Goal: Transaction & Acquisition: Purchase product/service

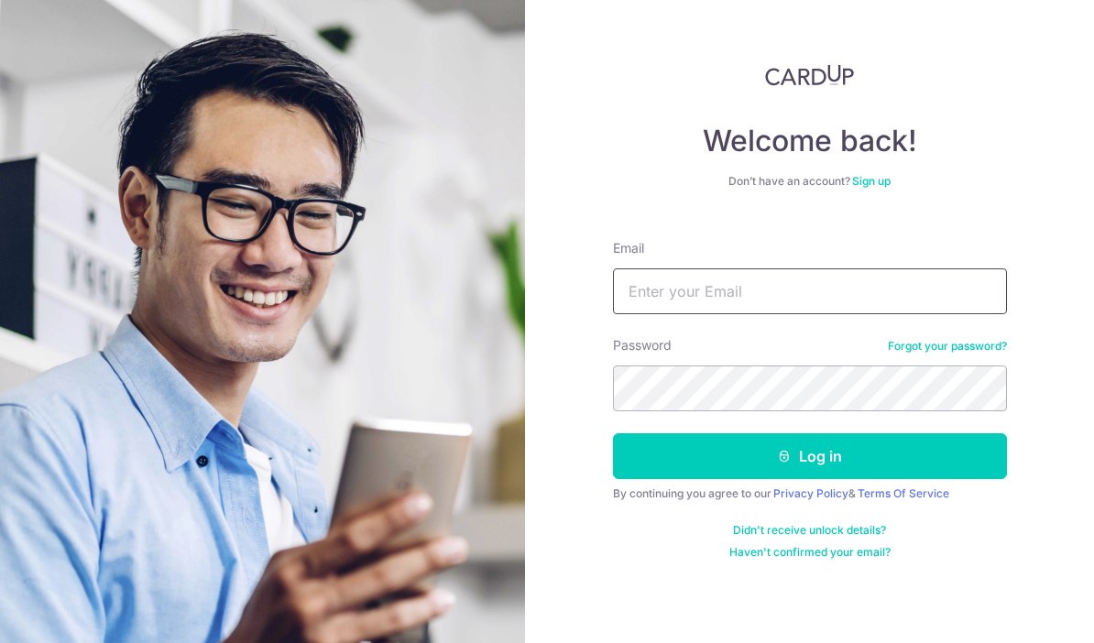
drag, startPoint x: 751, startPoint y: 286, endPoint x: 715, endPoint y: 354, distance: 77.1
click at [751, 286] on input "Email" at bounding box center [810, 291] width 394 height 46
type input "ixzxt@yahoo.com.sg"
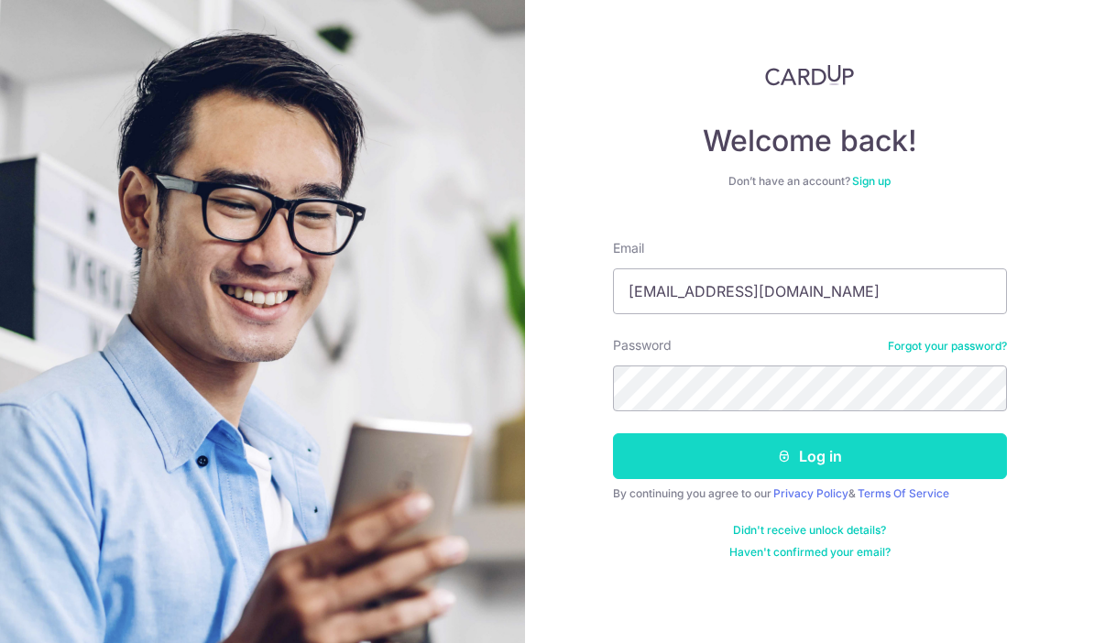
click at [760, 457] on button "Log in" at bounding box center [810, 456] width 394 height 46
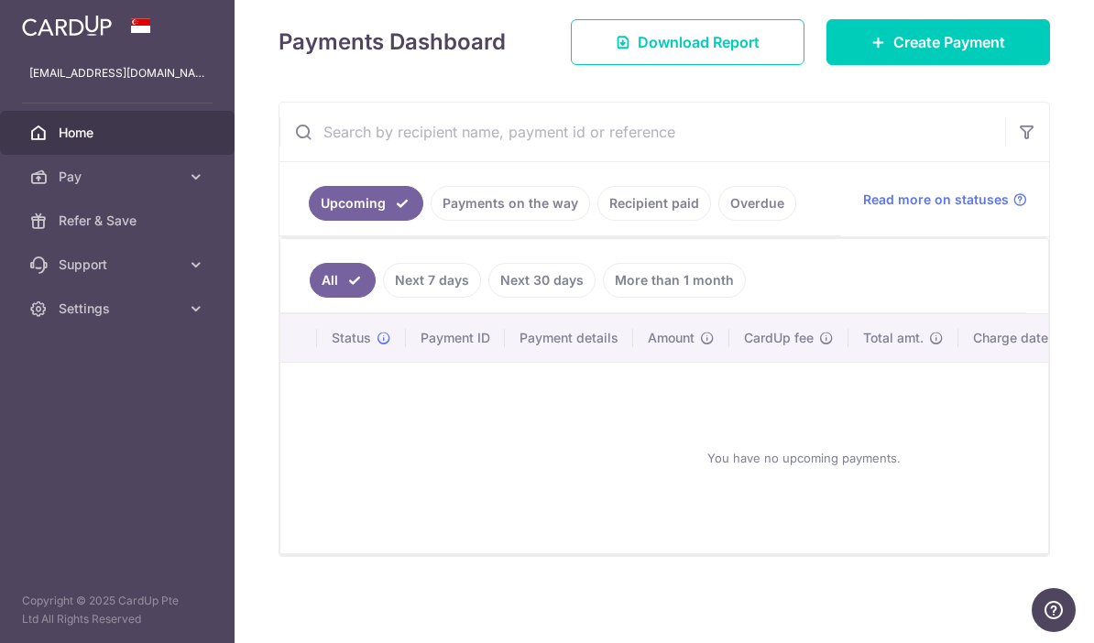
scroll to position [253, 0]
click at [918, 53] on span "Create Payment" at bounding box center [949, 42] width 112 height 22
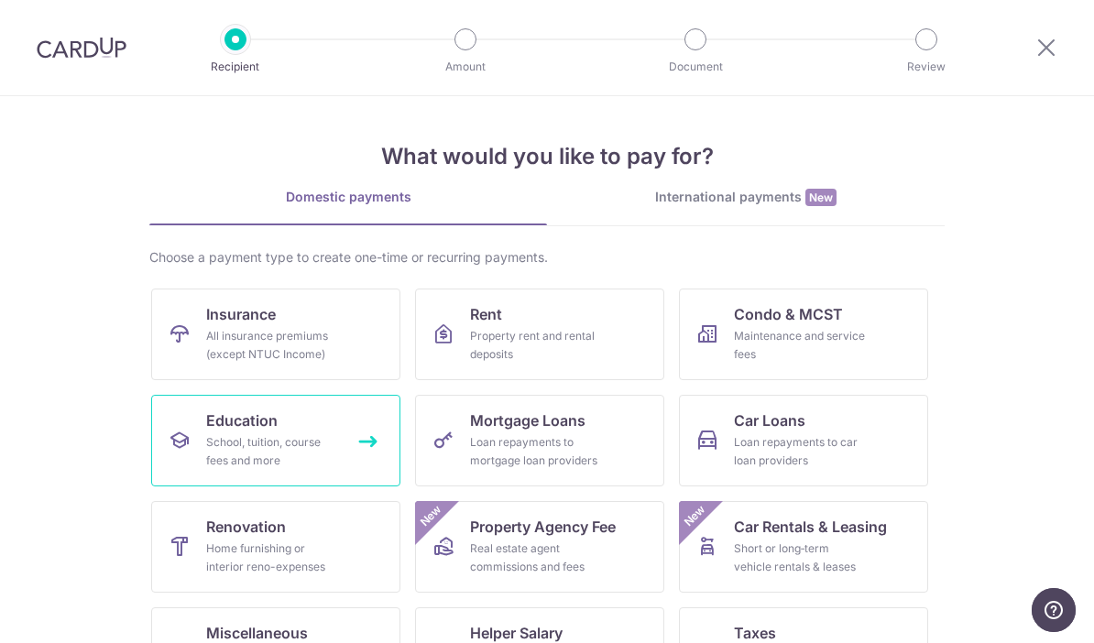
click at [284, 461] on div "School, tuition, course fees and more" at bounding box center [272, 451] width 132 height 37
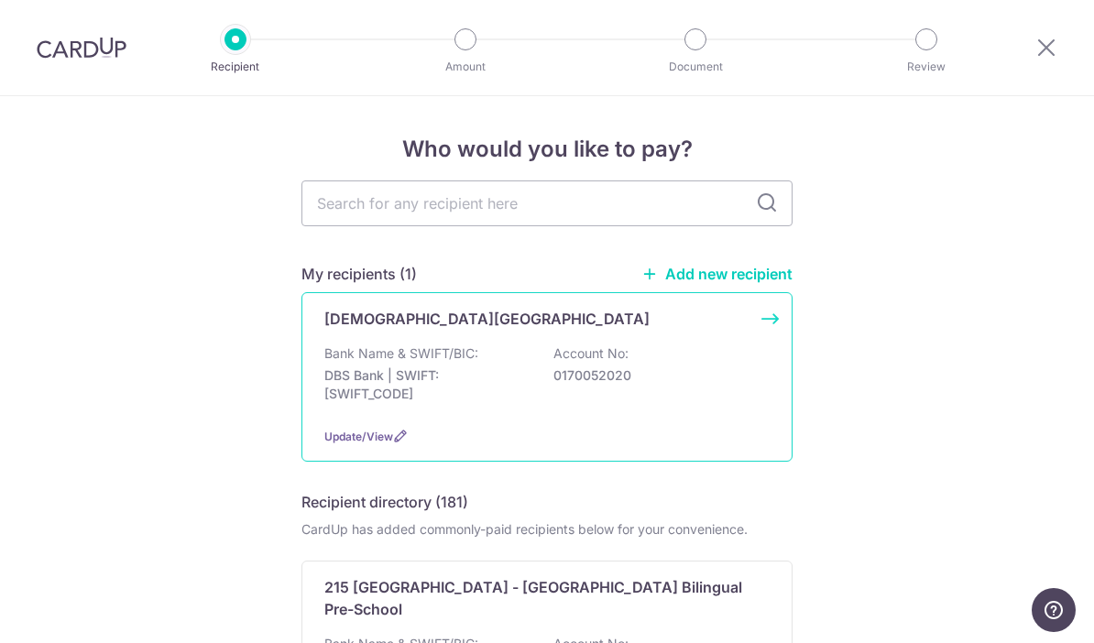
click at [498, 362] on div "Bank Name & SWIFT/BIC: DBS Bank | SWIFT: DBSSSGSGXXX Account No: 0170052020" at bounding box center [546, 379] width 445 height 68
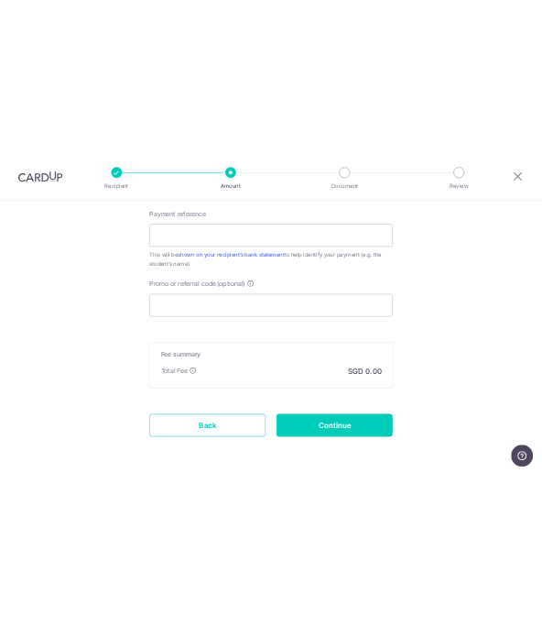
scroll to position [1007, 0]
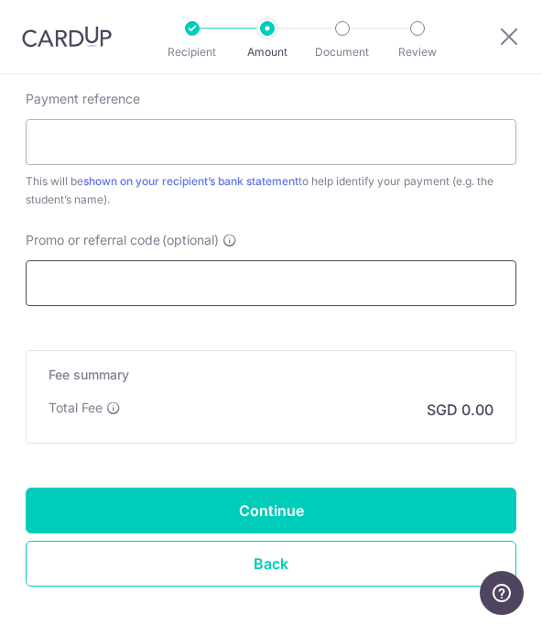
click at [235, 284] on input "Promo or referral code (optional)" at bounding box center [271, 283] width 491 height 46
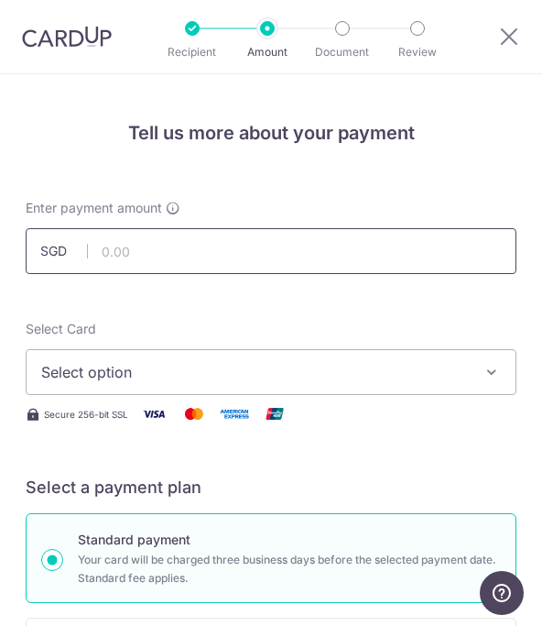
scroll to position [8, 0]
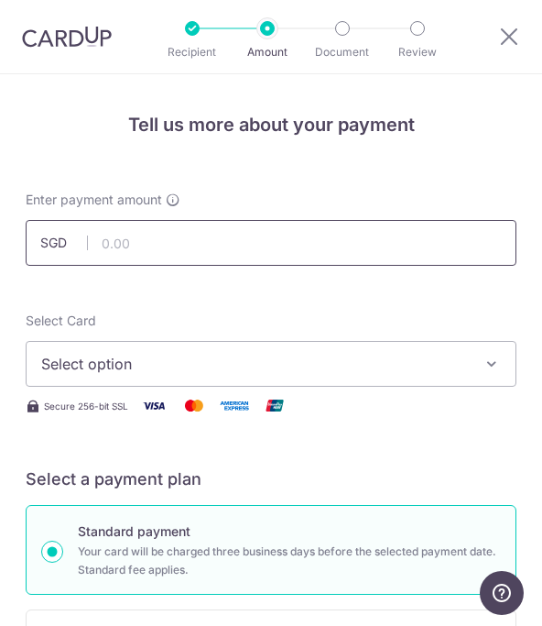
click at [172, 243] on input "text" at bounding box center [271, 243] width 491 height 46
click at [189, 235] on input "text" at bounding box center [271, 243] width 491 height 46
type input "134.62"
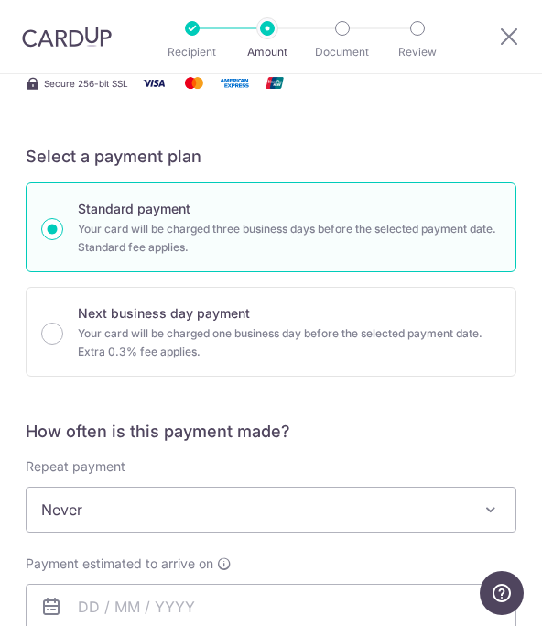
scroll to position [453, 0]
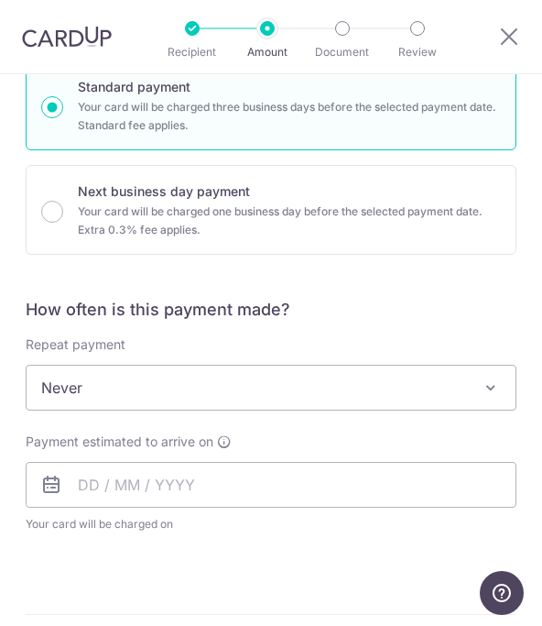
click at [153, 393] on span "Never" at bounding box center [271, 388] width 489 height 44
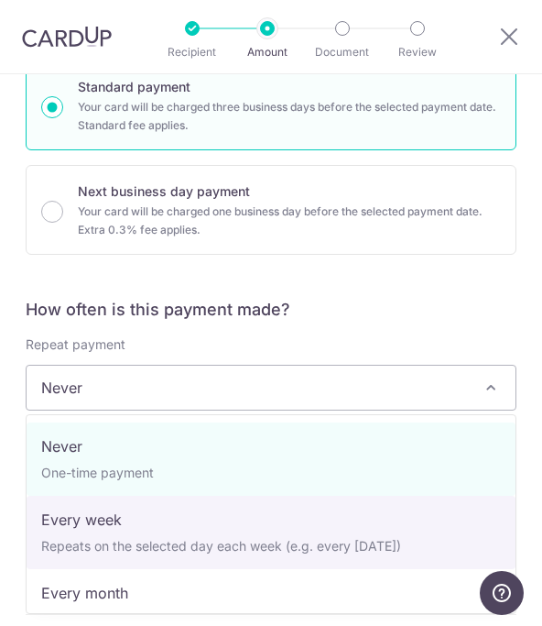
scroll to position [0, 0]
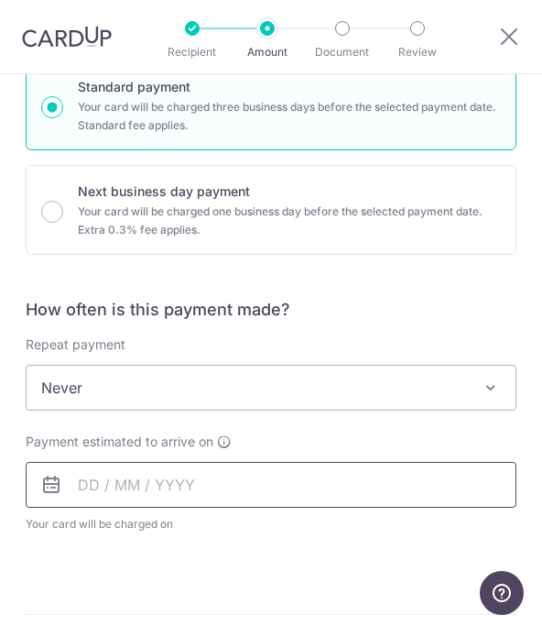
click at [126, 496] on input "text" at bounding box center [271, 485] width 491 height 46
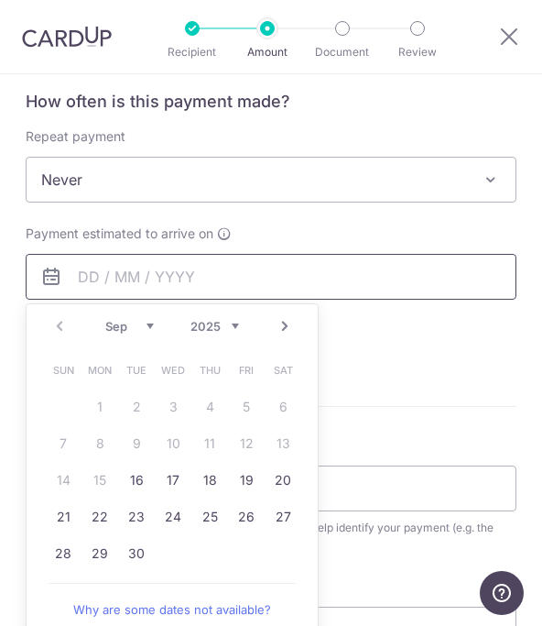
scroll to position [695, 0]
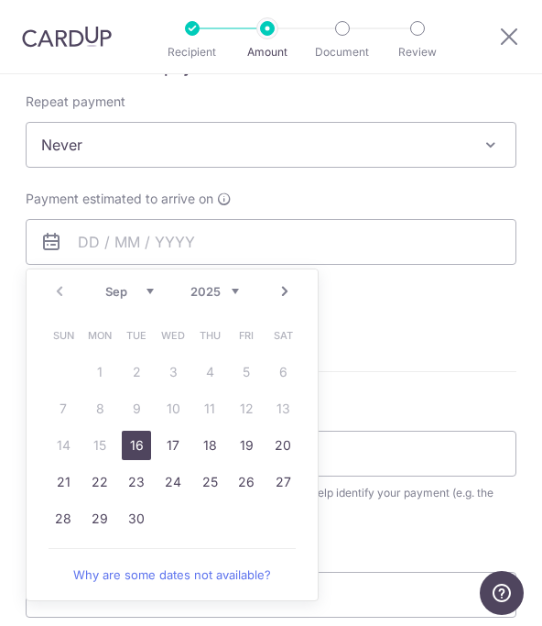
click at [136, 447] on link "16" at bounding box center [136, 445] width 29 height 29
type input "[DATE]"
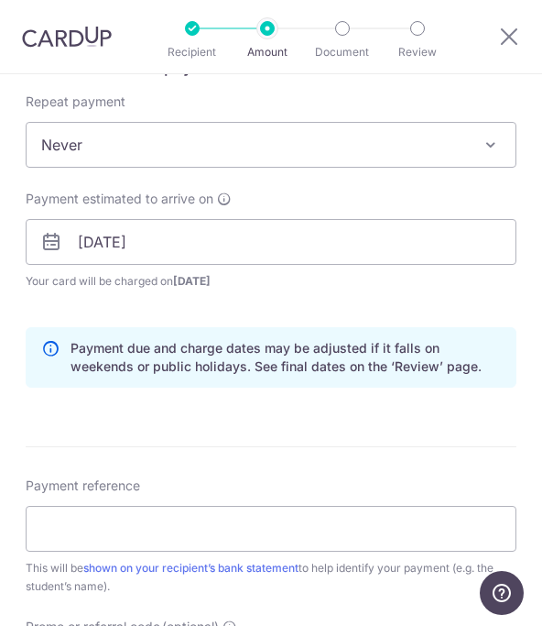
scroll to position [775, 0]
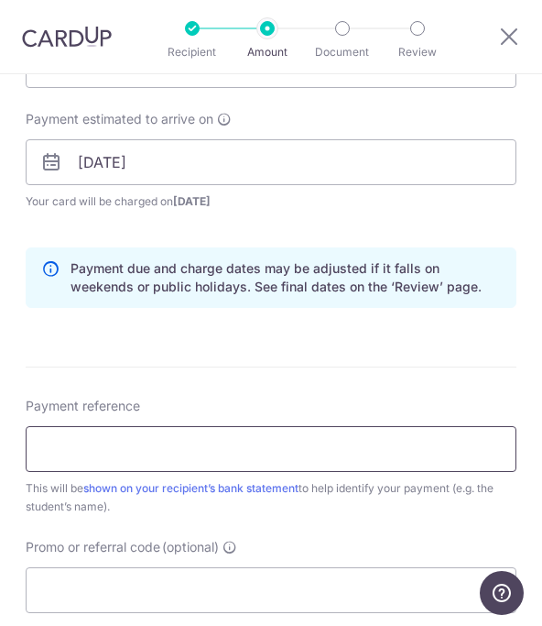
click at [159, 463] on input "Payment reference" at bounding box center [271, 449] width 491 height 46
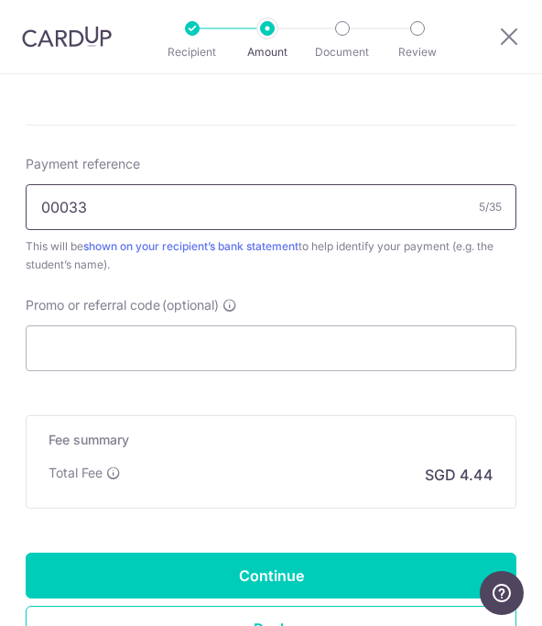
scroll to position [1031, 0]
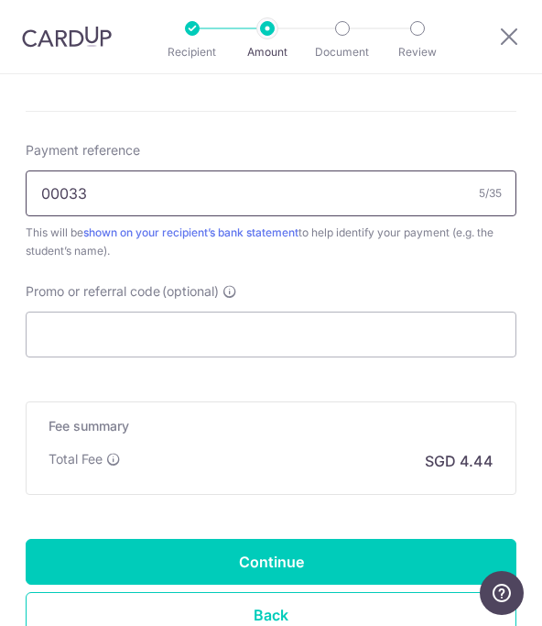
click at [104, 191] on input "00033" at bounding box center [271, 193] width 491 height 46
click at [39, 192] on input "00033" at bounding box center [271, 193] width 491 height 46
click at [249, 197] on input "IZZAT-HIGHER CERTIFICATE-00033" at bounding box center [271, 193] width 491 height 46
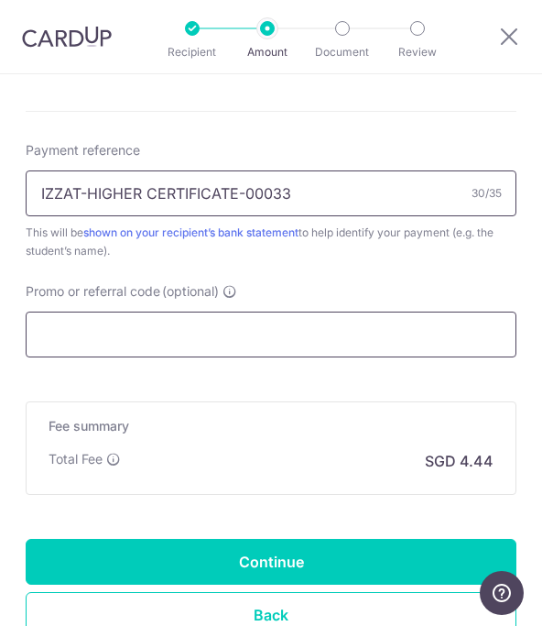
type input "IZZAT-HIGHER CERTIFICATE-00033"
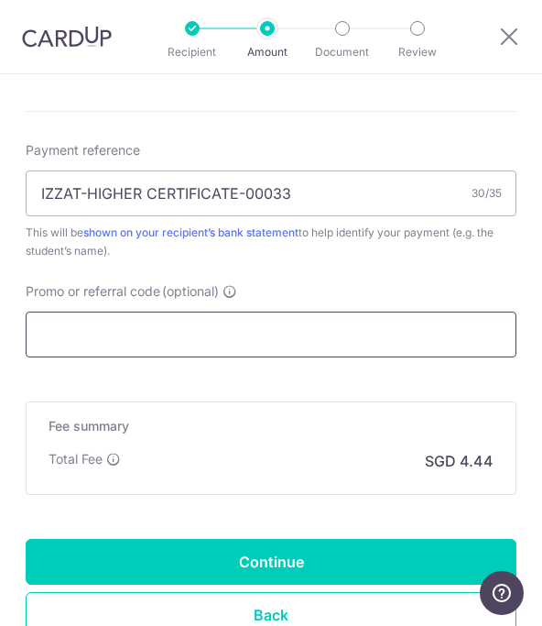
click at [199, 346] on input "Promo or referral code (optional)" at bounding box center [271, 335] width 491 height 46
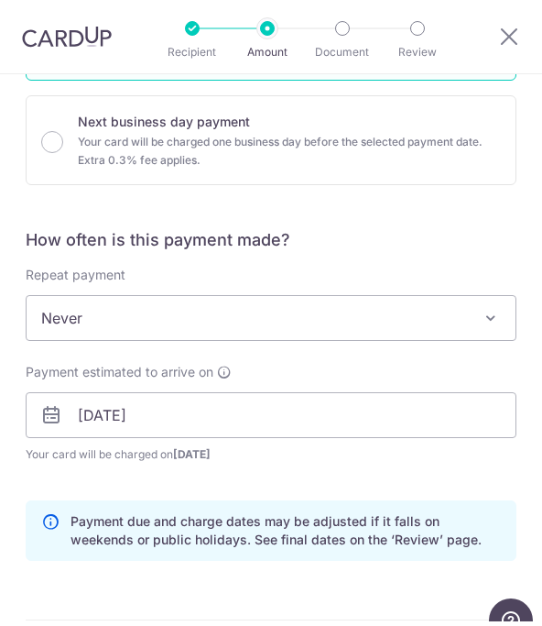
scroll to position [520, 0]
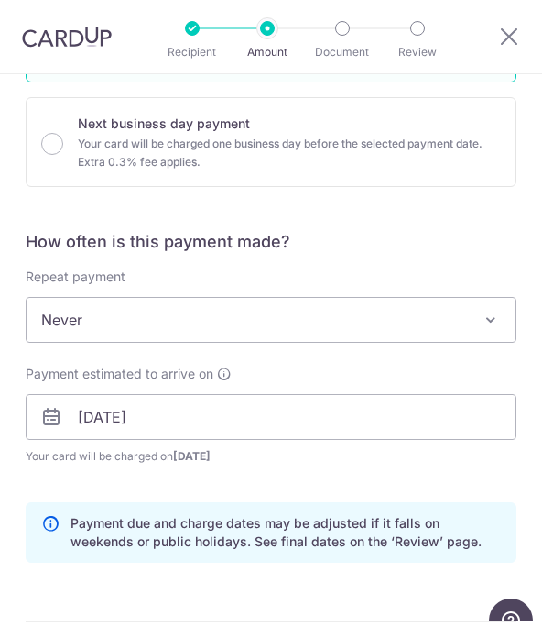
type input "REC185"
click at [237, 323] on span "Never" at bounding box center [271, 320] width 489 height 44
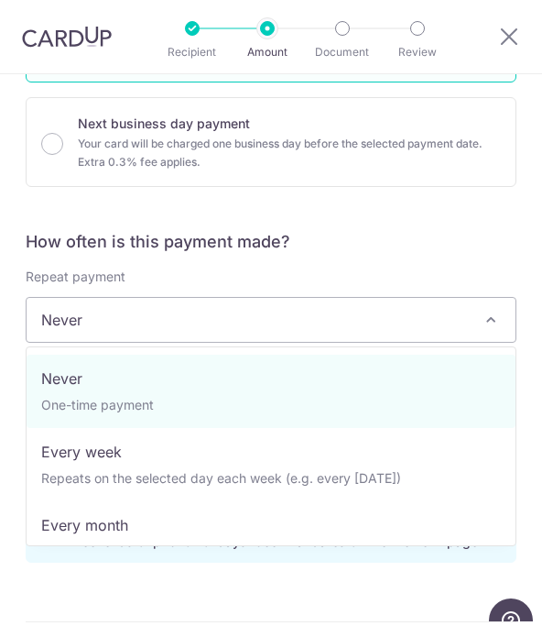
select select "3"
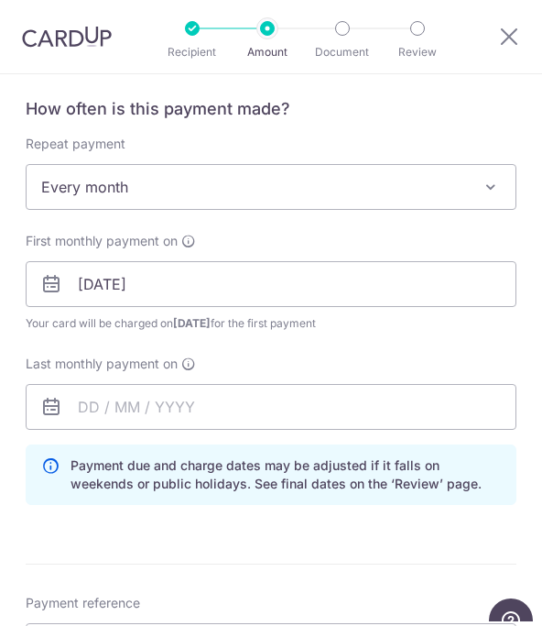
scroll to position [654, 0]
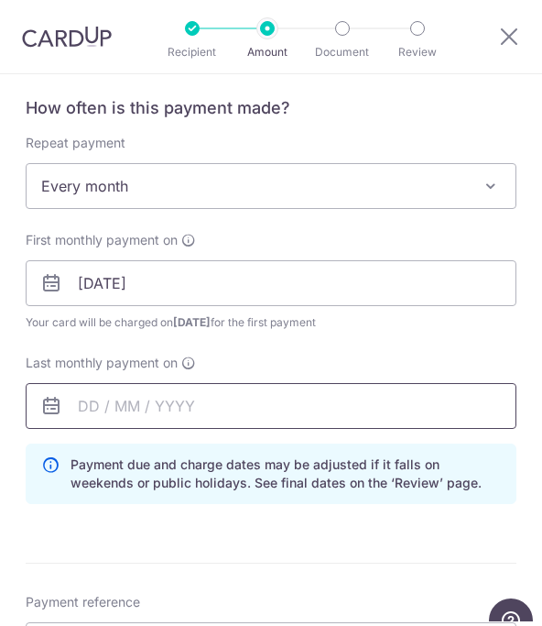
click at [172, 415] on input "text" at bounding box center [271, 406] width 491 height 46
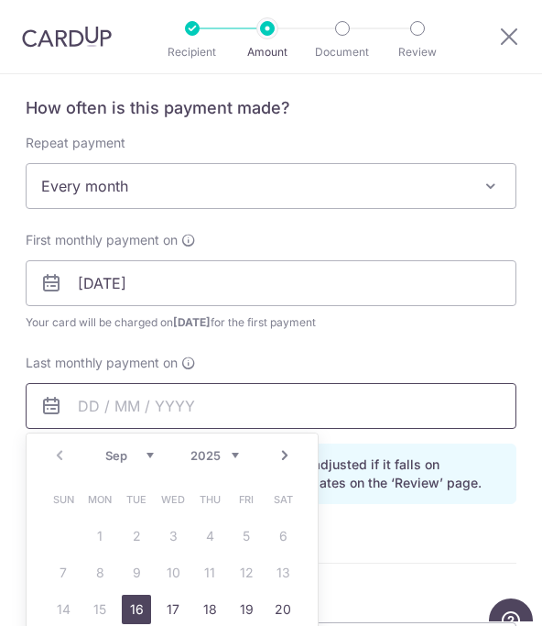
scroll to position [827, 0]
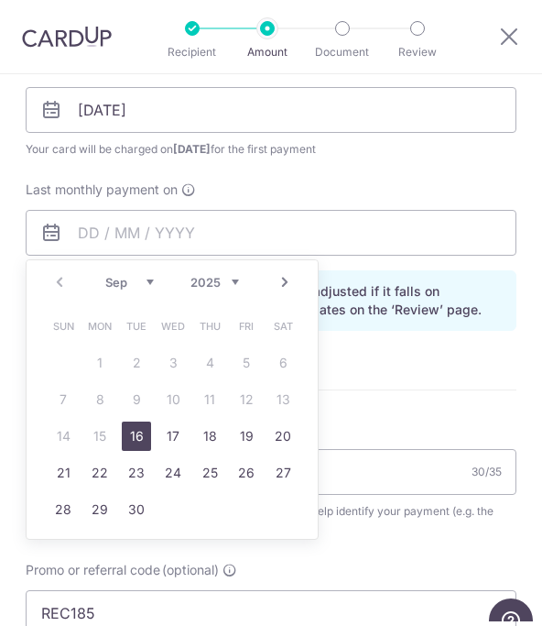
click at [289, 278] on link "Next" at bounding box center [285, 282] width 22 height 22
click at [288, 276] on link "Next" at bounding box center [285, 282] width 22 height 22
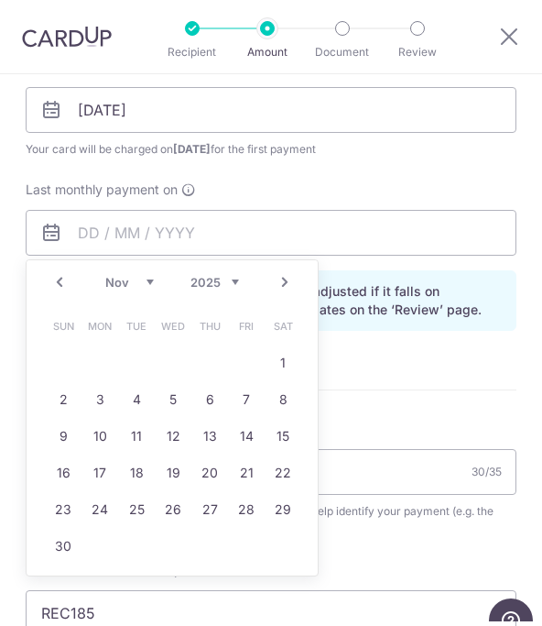
click at [284, 279] on link "Next" at bounding box center [285, 282] width 22 height 22
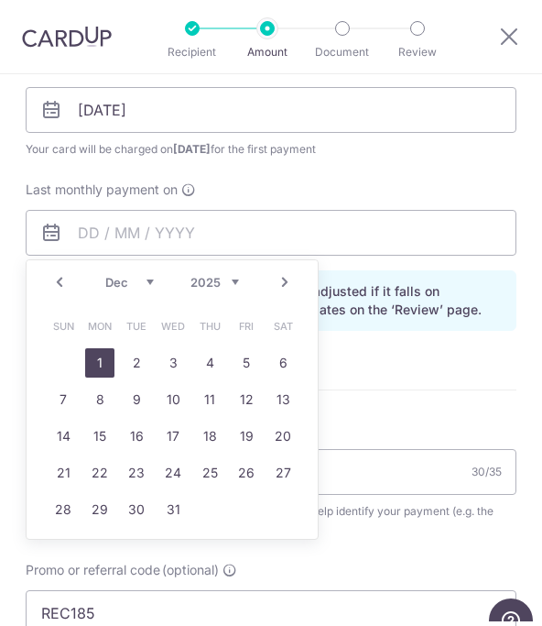
click at [95, 356] on link "1" at bounding box center [99, 362] width 29 height 29
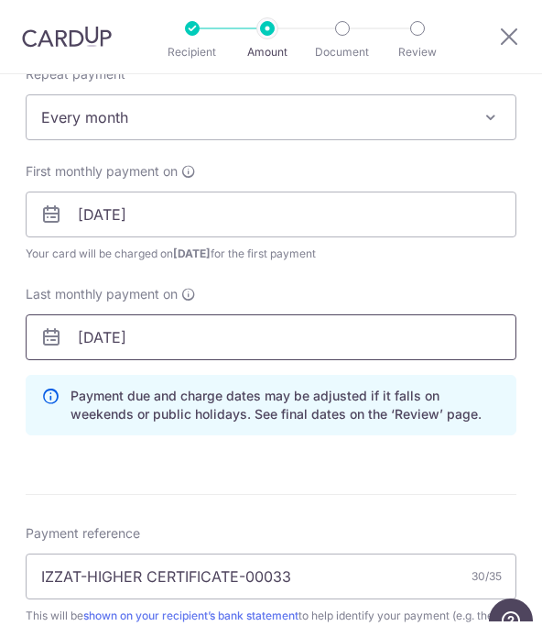
scroll to position [710, 0]
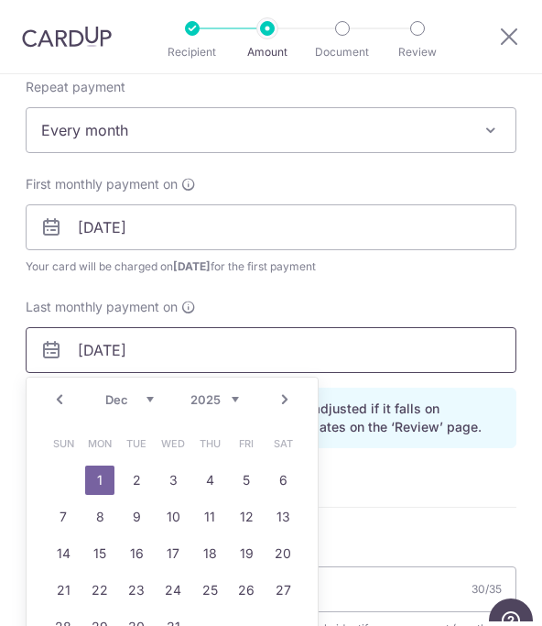
click at [161, 359] on input "01/12/2025" at bounding box center [271, 350] width 491 height 46
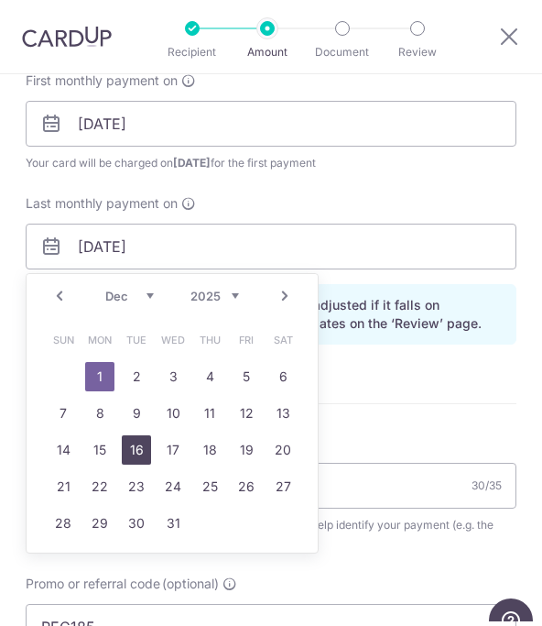
click at [135, 449] on link "16" at bounding box center [136, 449] width 29 height 29
type input "16/12/2025"
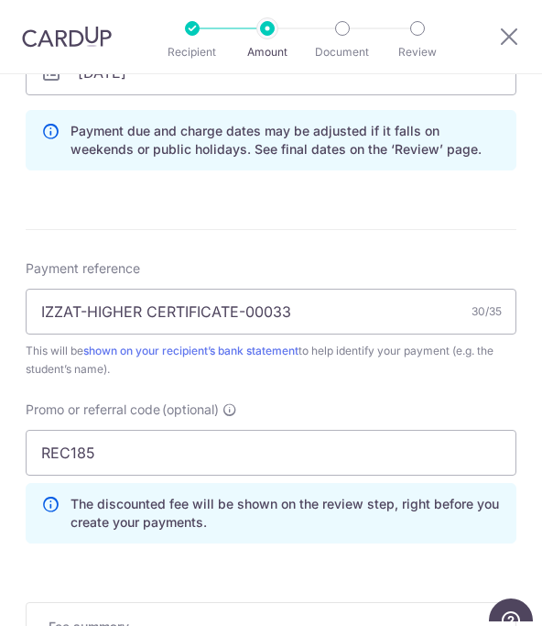
scroll to position [1057, 0]
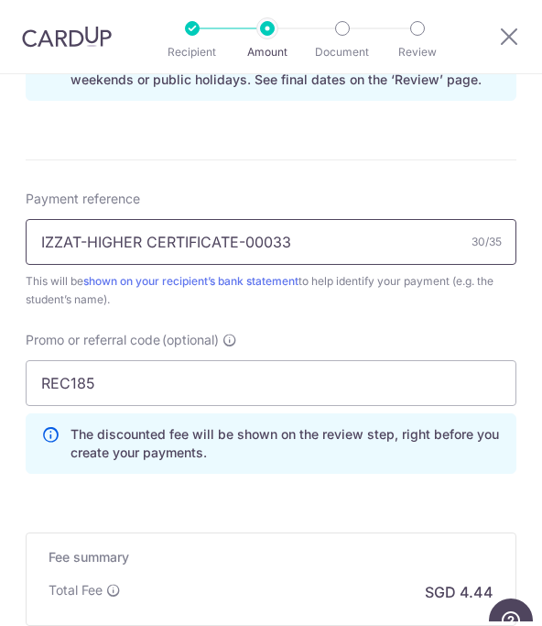
click at [301, 251] on input "IZZAT-HIGHER CERTIFICATE-00033" at bounding box center [271, 242] width 491 height 46
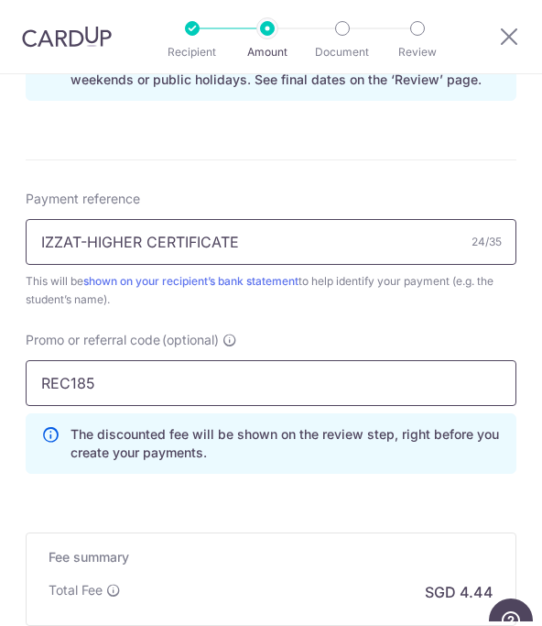
type input "IZZAT-HIGHER CERTIFICATE"
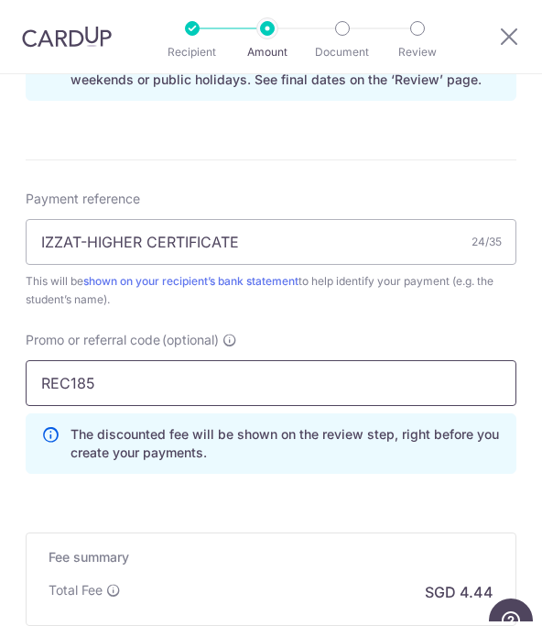
click at [158, 383] on input "REC185" at bounding box center [271, 383] width 491 height 46
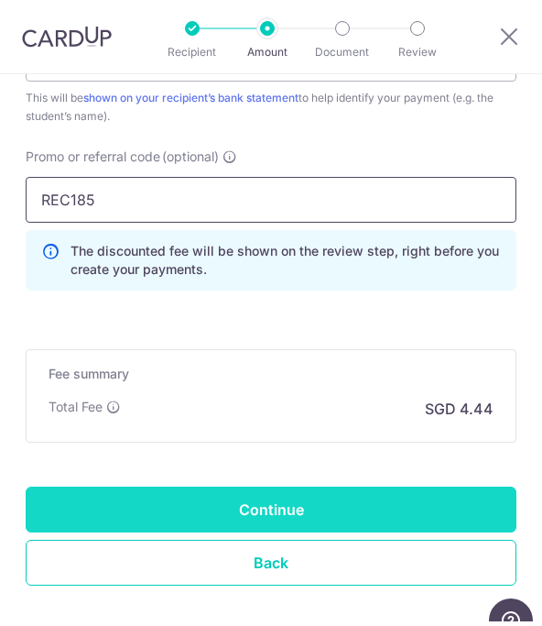
scroll to position [1240, 0]
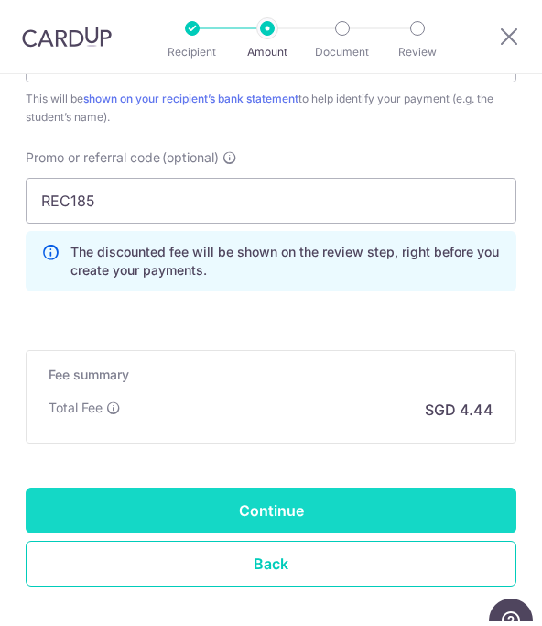
click at [241, 515] on input "Continue" at bounding box center [271, 510] width 491 height 46
type input "Create Schedule"
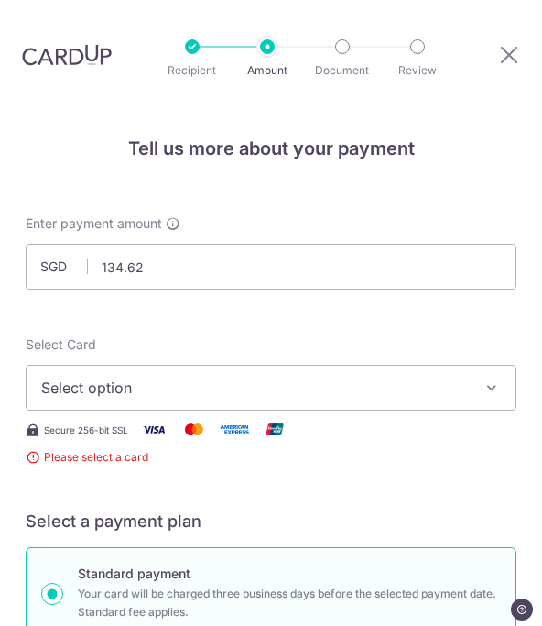
scroll to position [14, 0]
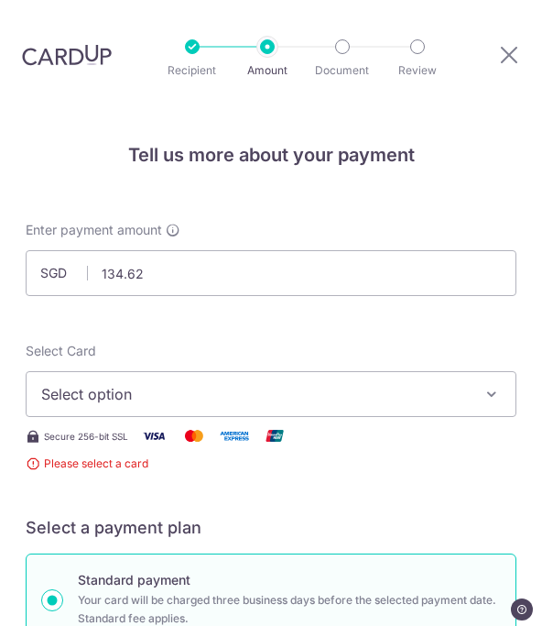
click at [137, 383] on span "Select option" at bounding box center [258, 394] width 434 height 22
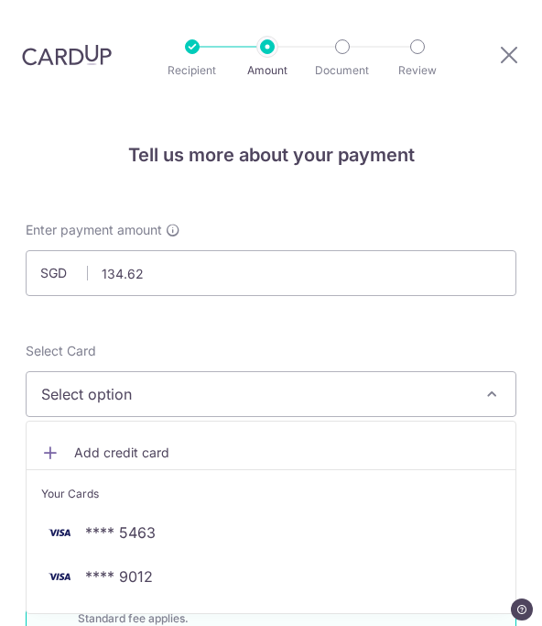
click at [139, 443] on span "Add credit card" at bounding box center [287, 452] width 427 height 18
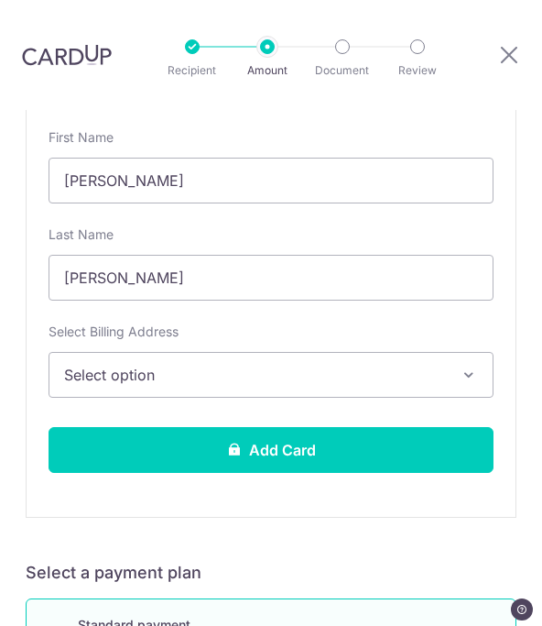
scroll to position [567, 0]
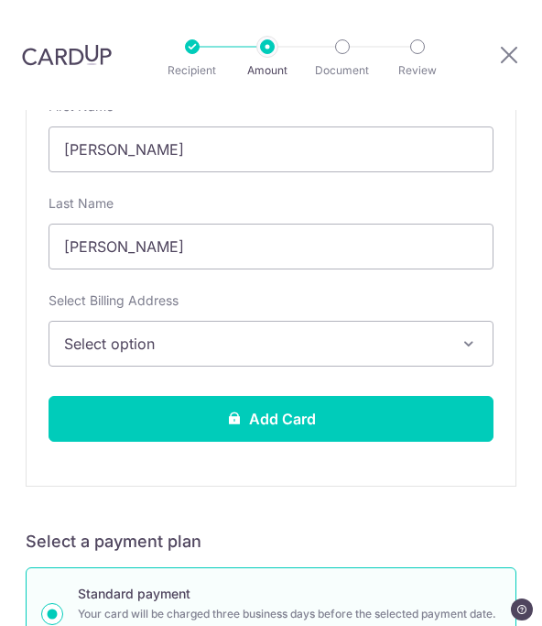
click at [287, 321] on button "Select option" at bounding box center [271, 344] width 445 height 46
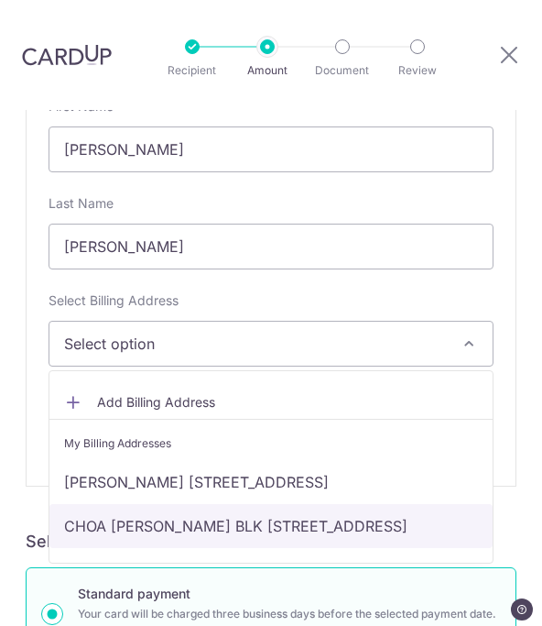
click at [233, 504] on link "CHOA [PERSON_NAME] BLK [STREET_ADDRESS]" at bounding box center [270, 526] width 443 height 44
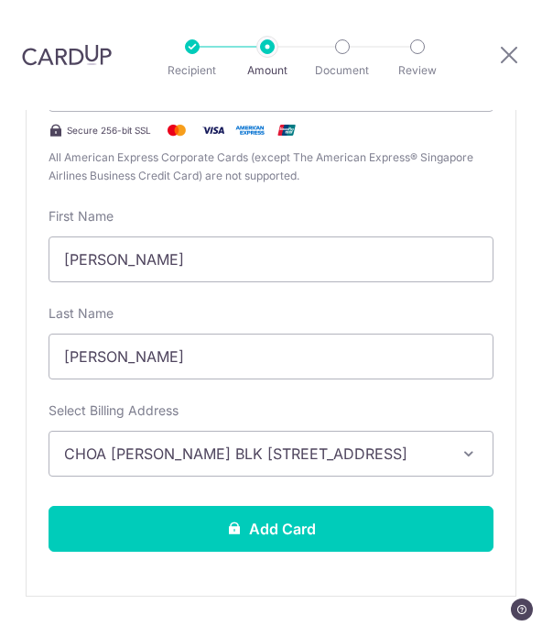
scroll to position [443, 0]
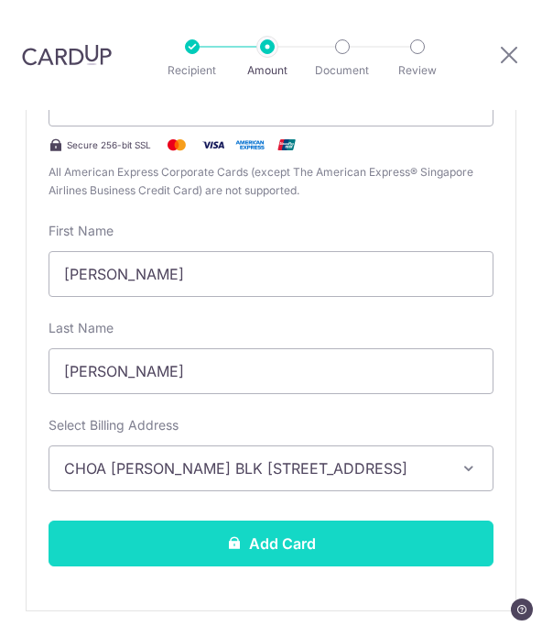
click at [286, 520] on button "Add Card" at bounding box center [271, 543] width 445 height 46
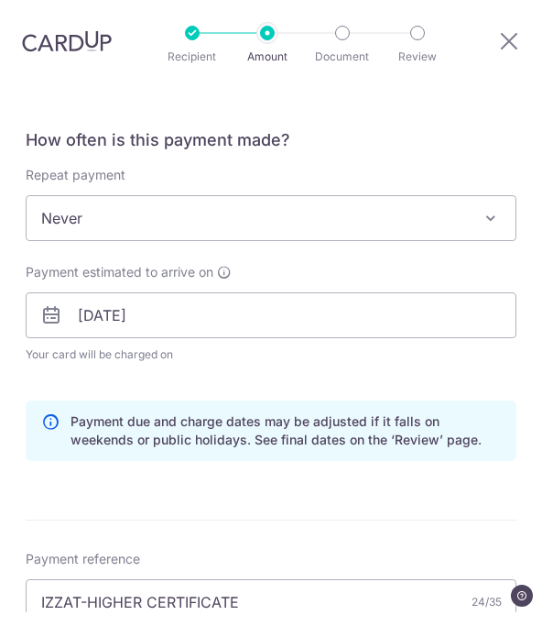
scroll to position [667, 0]
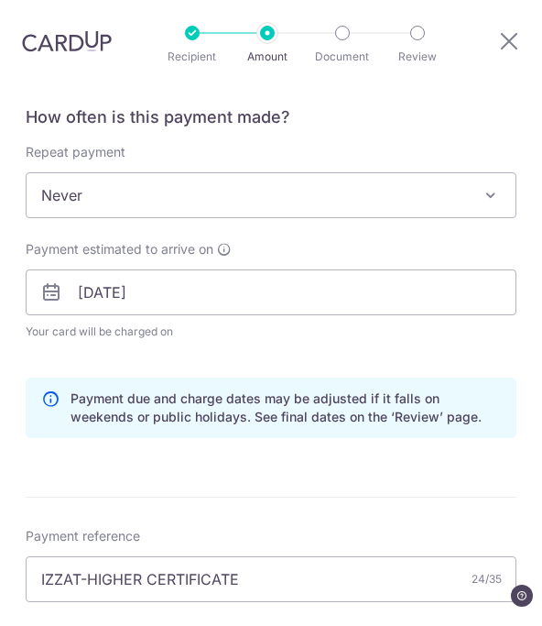
click at [274, 187] on span "Never" at bounding box center [271, 209] width 489 height 44
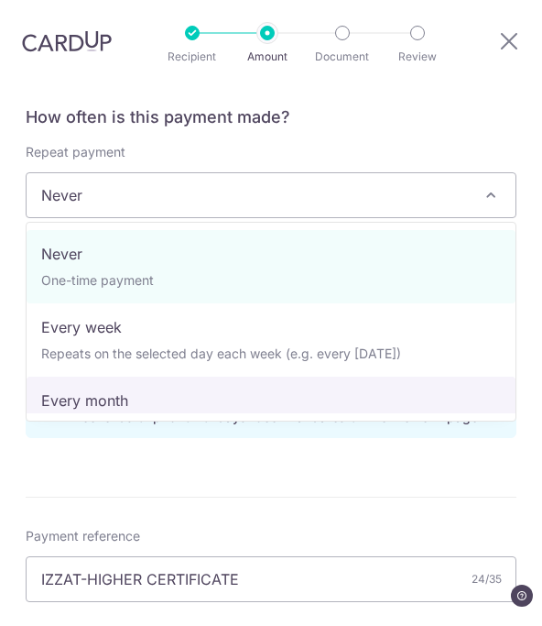
select select "3"
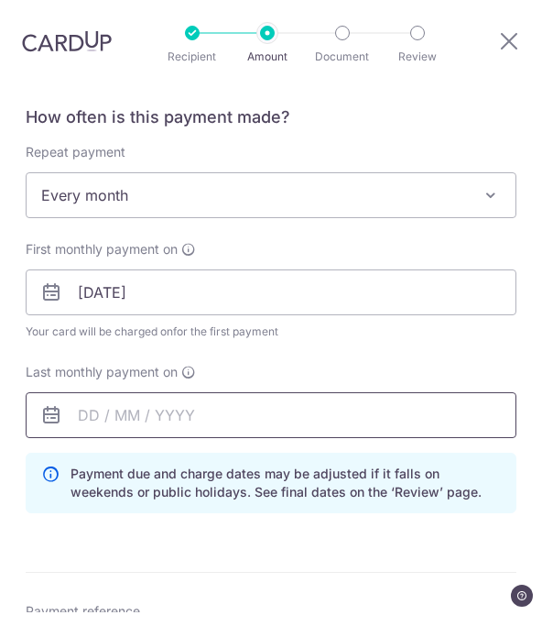
click at [176, 406] on input "text" at bounding box center [271, 429] width 491 height 46
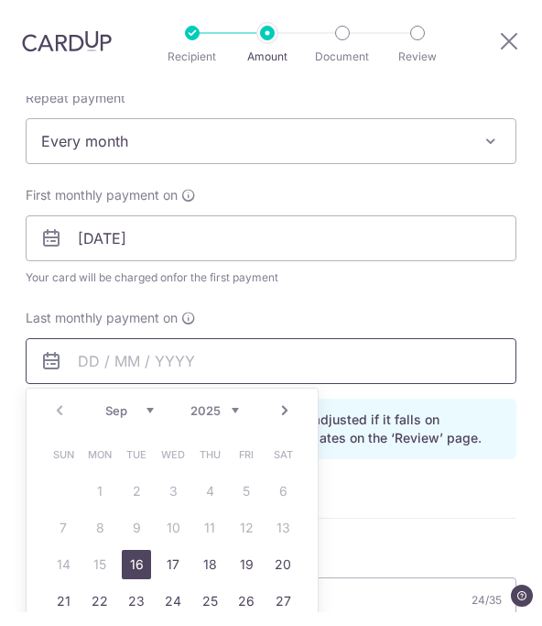
scroll to position [726, 0]
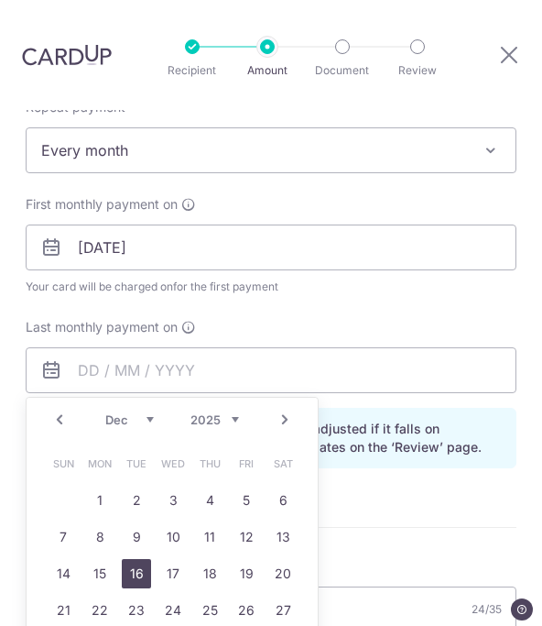
click at [138, 559] on link "16" at bounding box center [136, 573] width 29 height 29
type input "[DATE]"
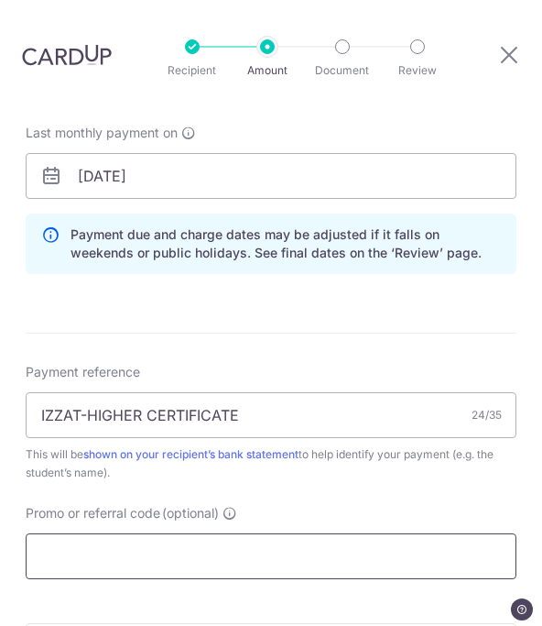
scroll to position [969, 0]
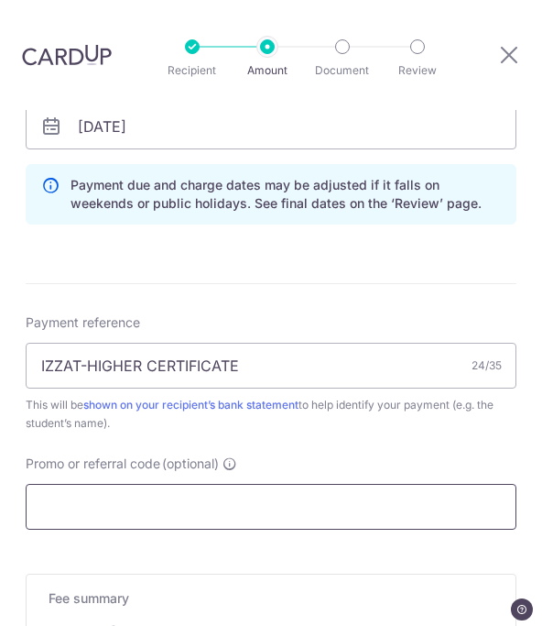
click at [180, 484] on input "Promo or referral code (optional)" at bounding box center [271, 507] width 491 height 46
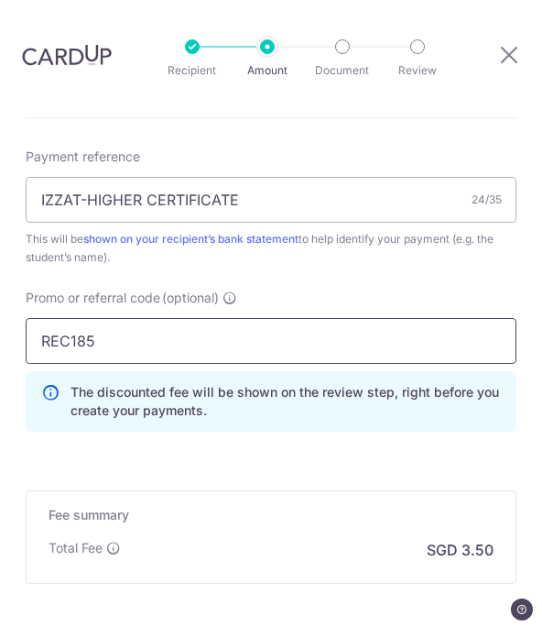
scroll to position [1209, 0]
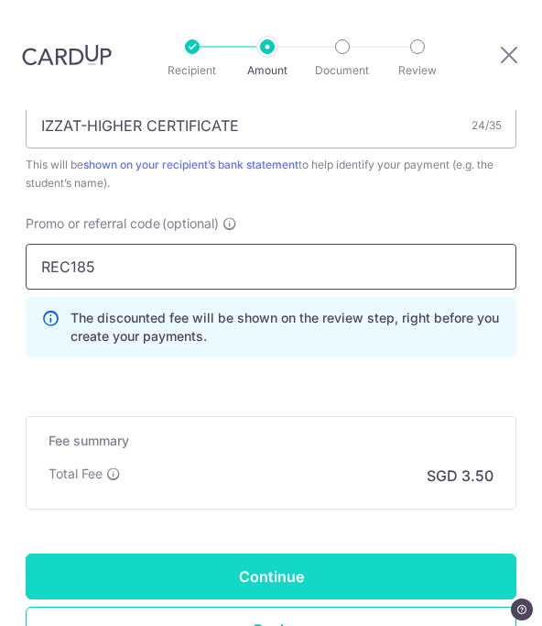
type input "REC185"
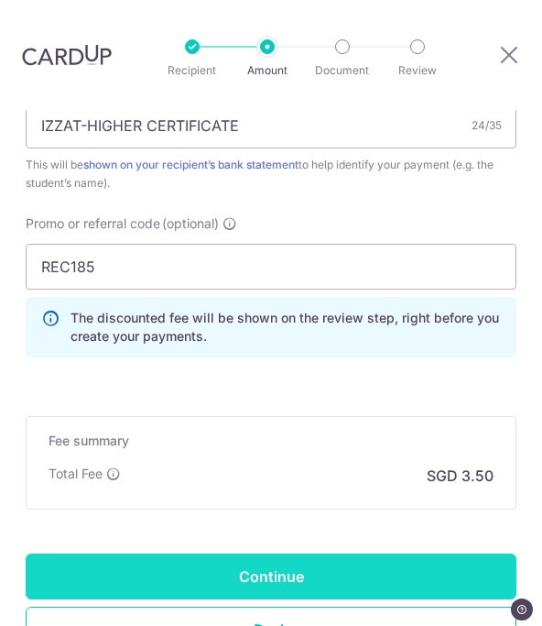
click at [191, 553] on input "Continue" at bounding box center [271, 576] width 491 height 46
type input "Create Schedule"
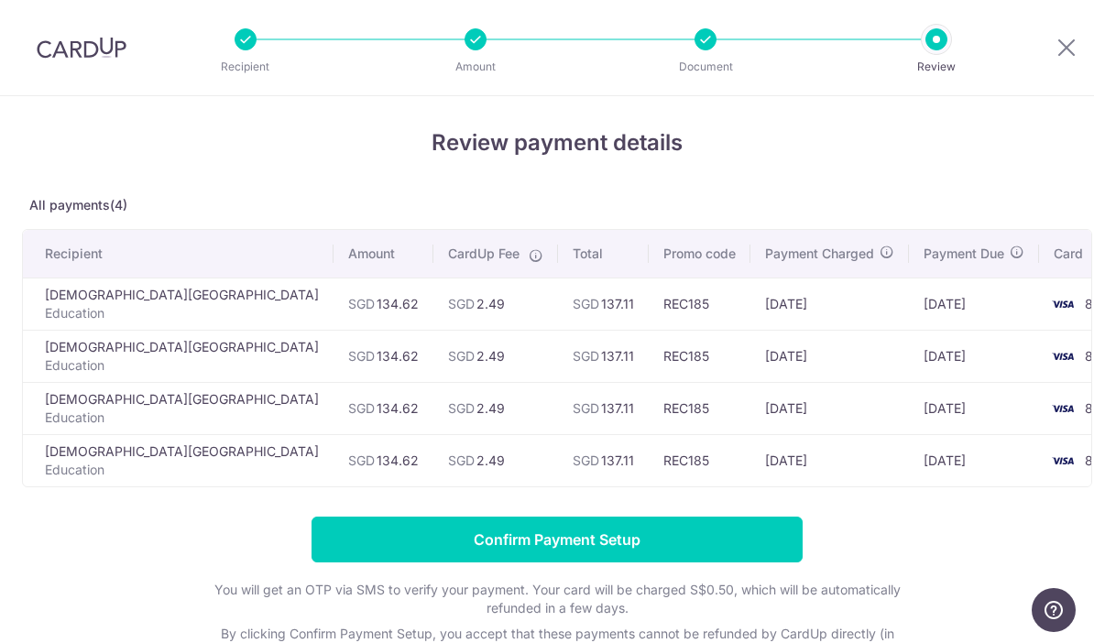
scroll to position [7, 0]
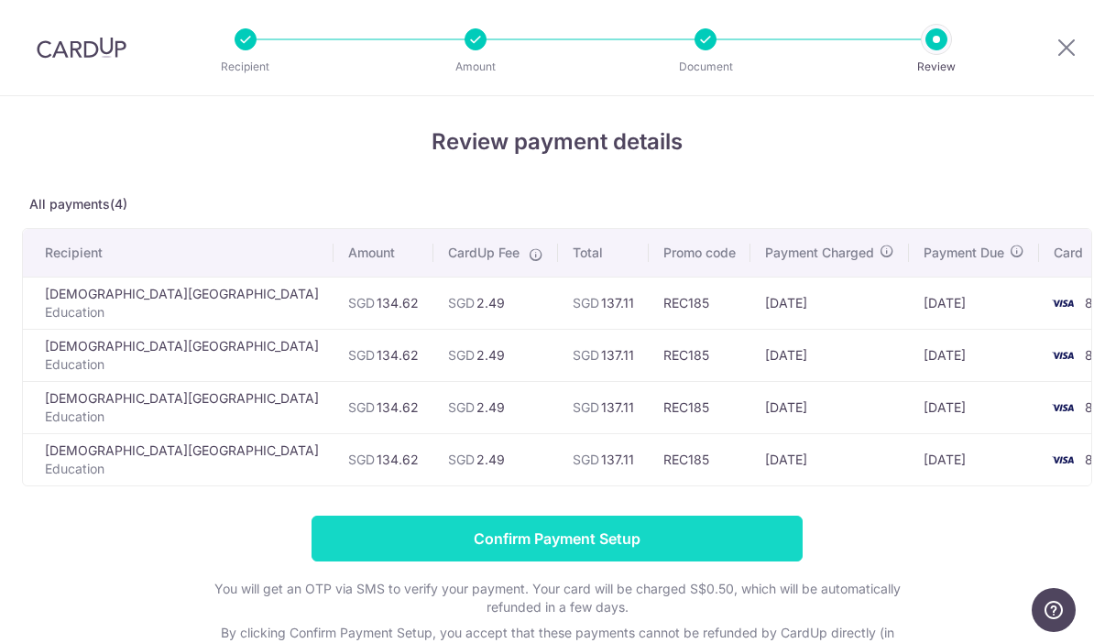
click at [464, 546] on input "Confirm Payment Setup" at bounding box center [557, 539] width 491 height 46
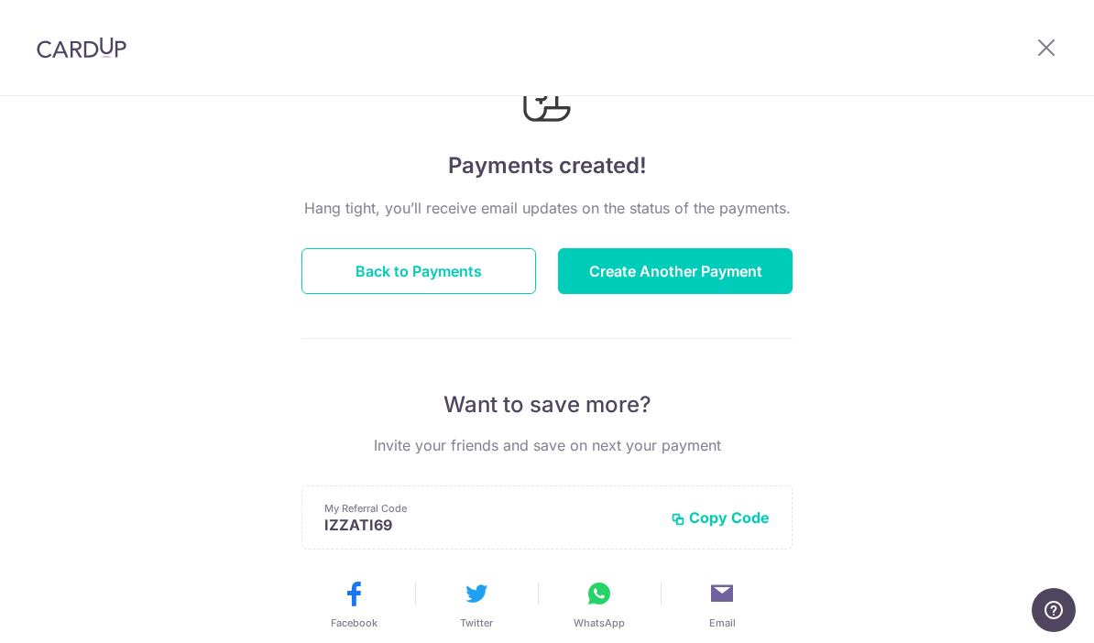
scroll to position [66, 0]
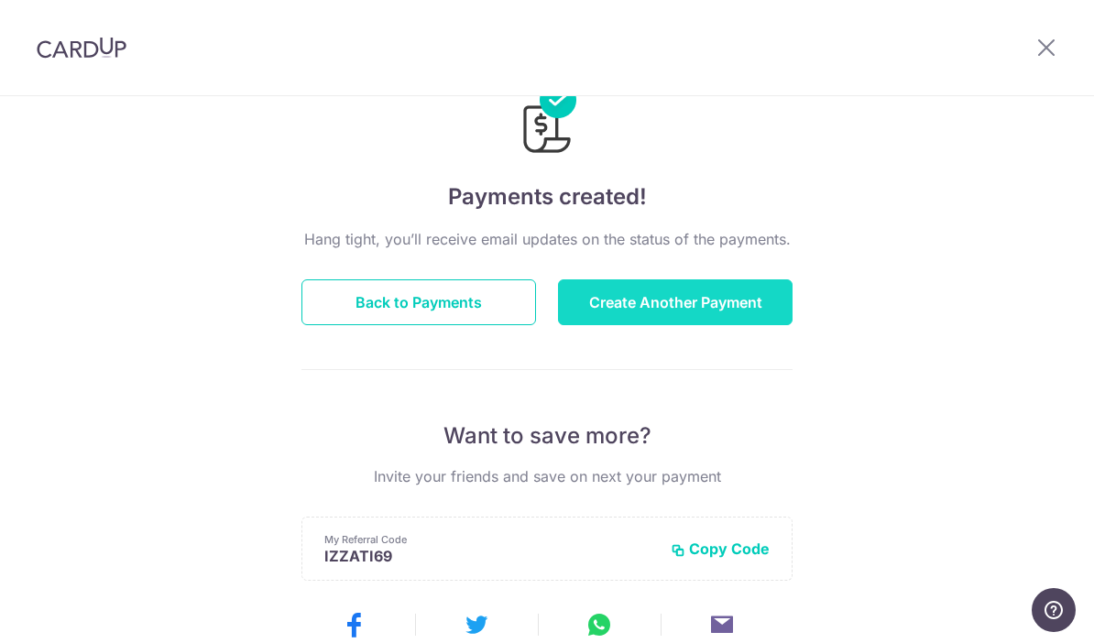
click at [611, 308] on button "Create Another Payment" at bounding box center [675, 302] width 235 height 46
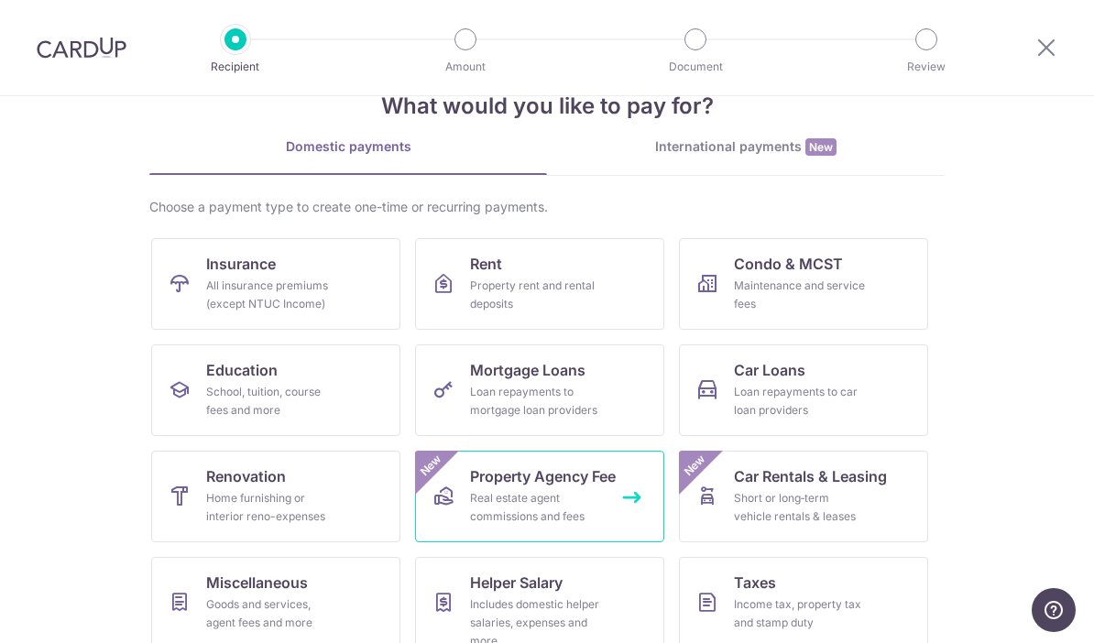
scroll to position [74, 0]
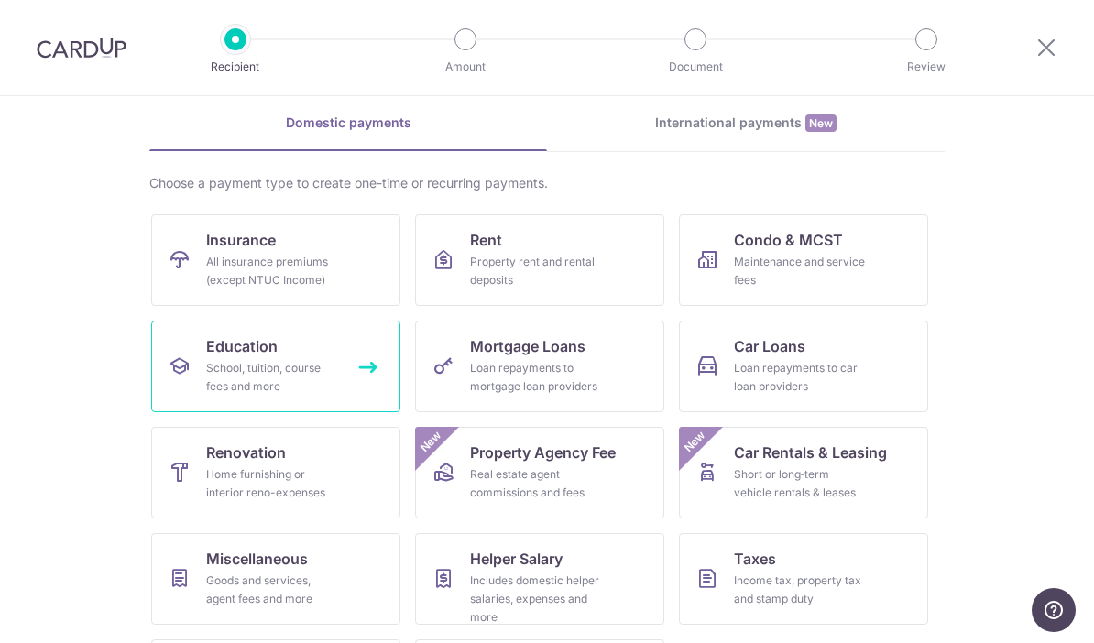
click at [351, 390] on link "Education School, tuition, course fees and more" at bounding box center [275, 367] width 249 height 92
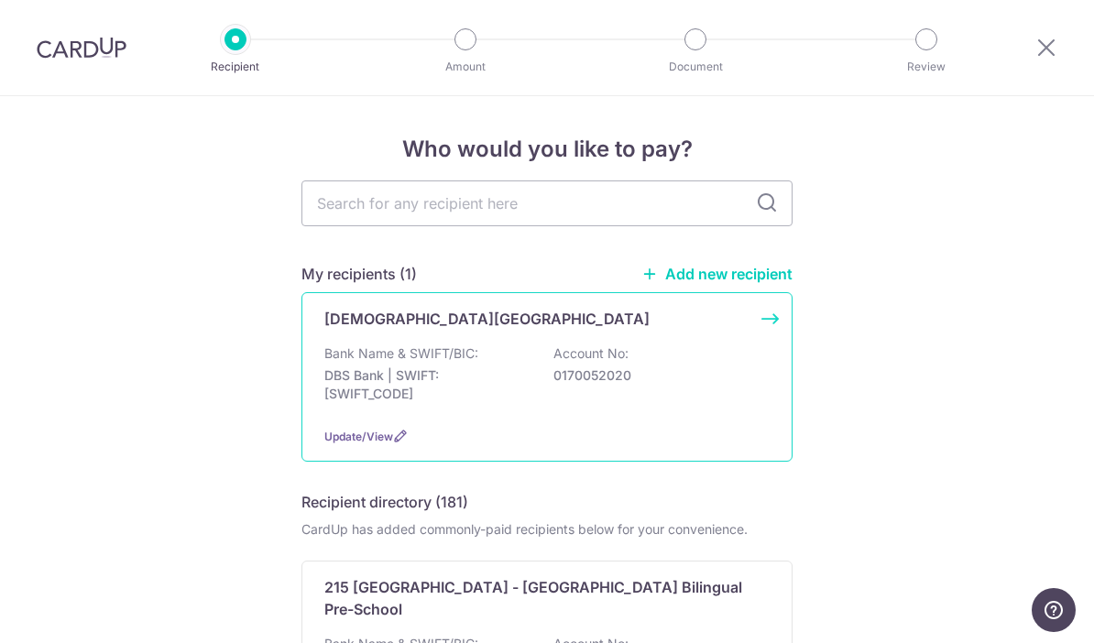
click at [491, 366] on div "Bank Name & SWIFT/BIC: DBS Bank | SWIFT: [SWIFT_CODE] Account No: 0170052020" at bounding box center [546, 379] width 445 height 68
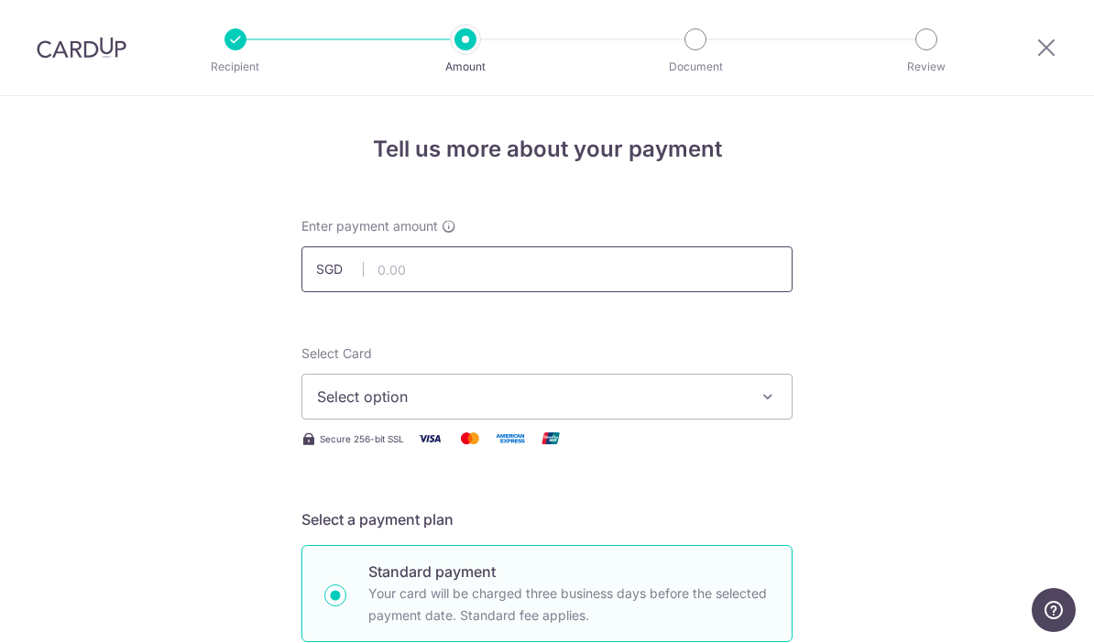
click at [453, 279] on input "text" at bounding box center [546, 269] width 491 height 46
type input "141.70"
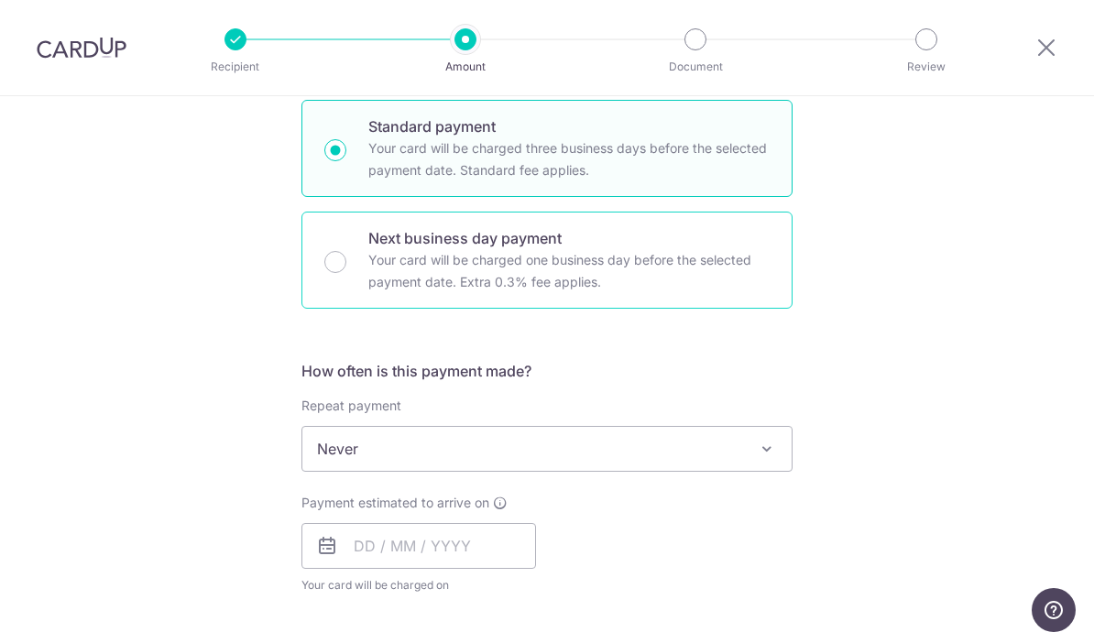
scroll to position [470, 0]
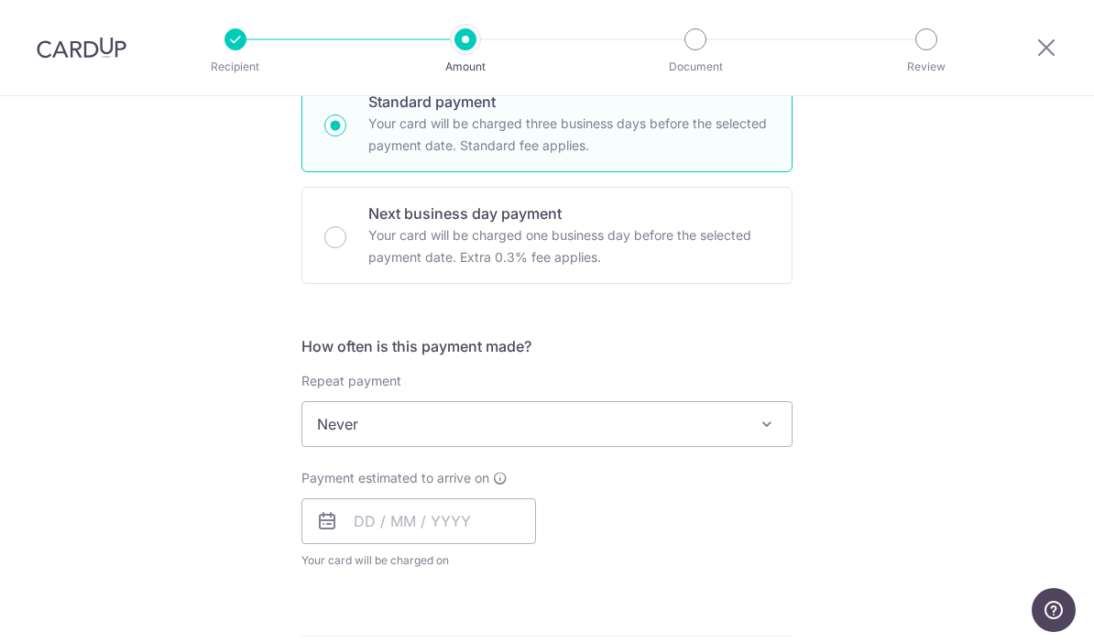
click at [510, 433] on span "Never" at bounding box center [546, 424] width 489 height 44
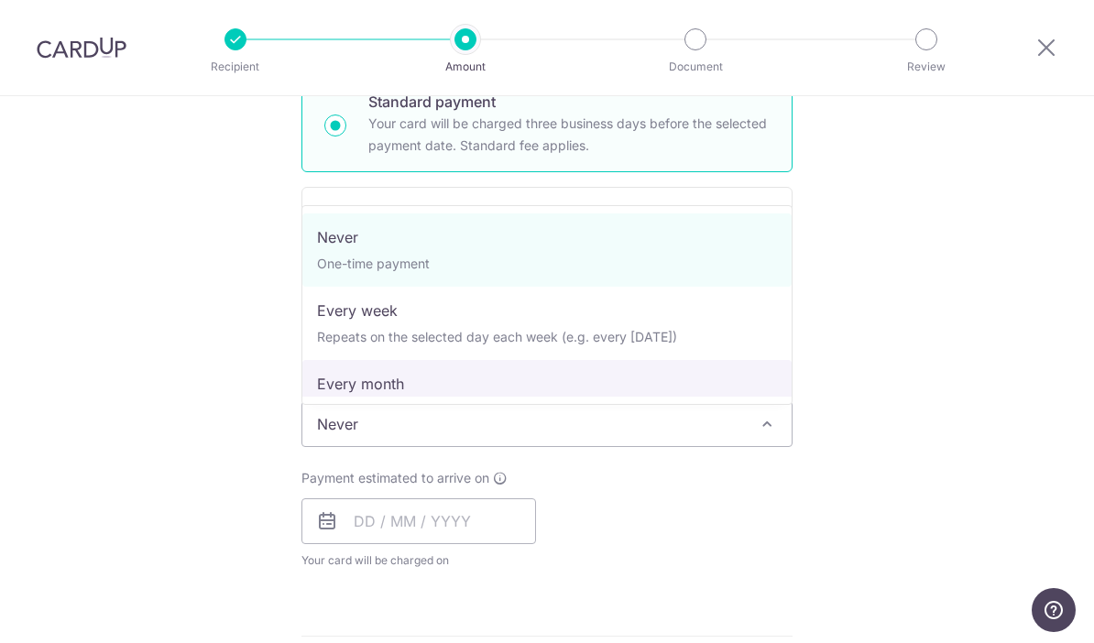
select select "3"
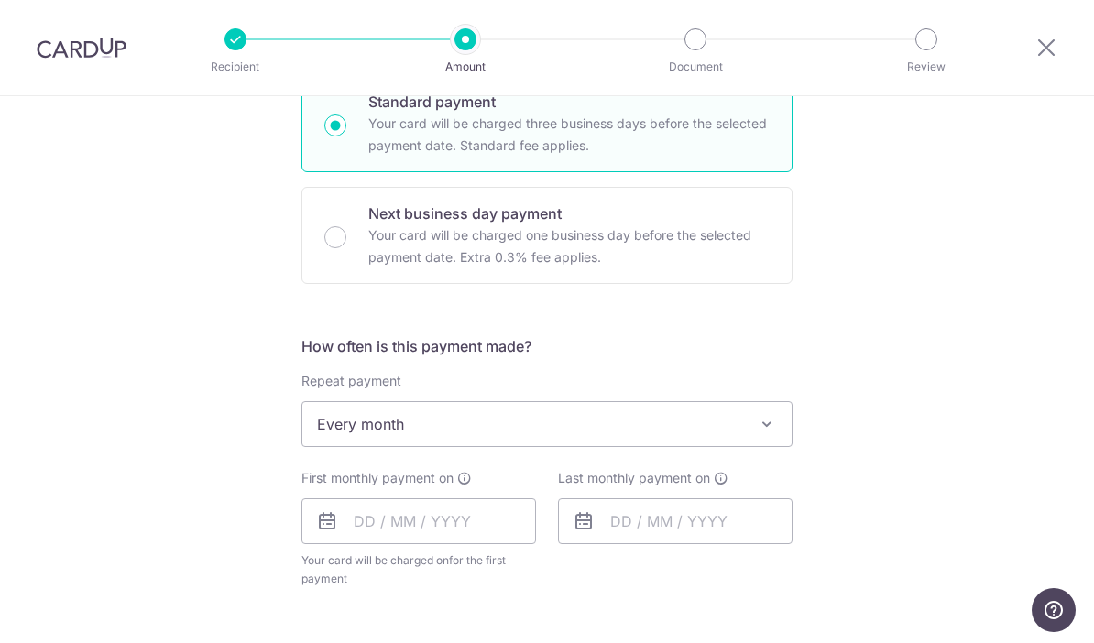
scroll to position [613, 0]
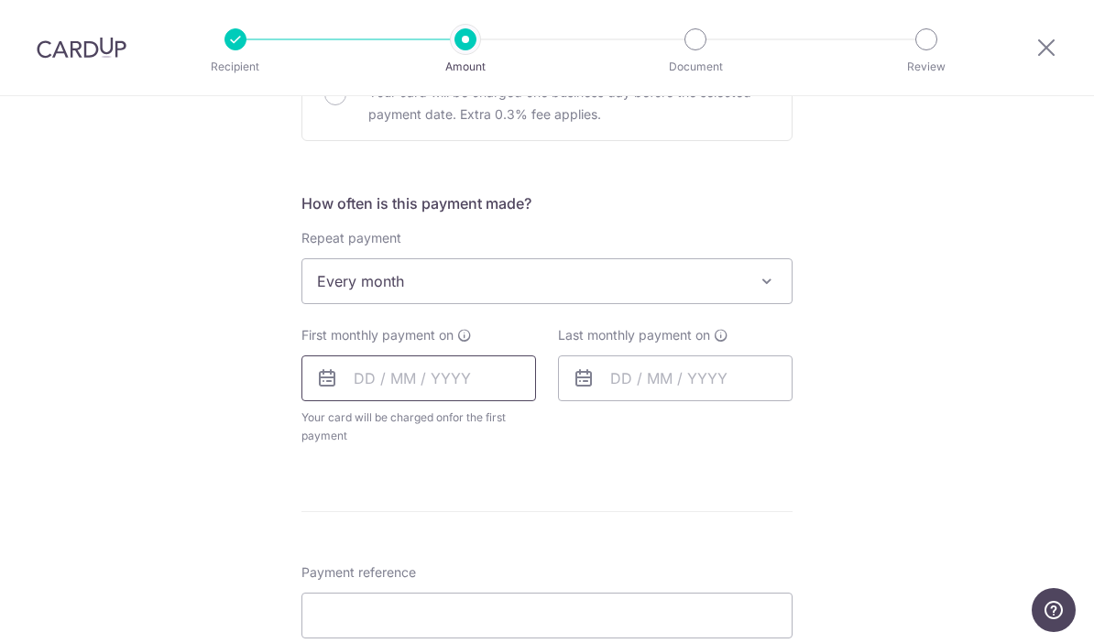
click at [441, 384] on input "text" at bounding box center [418, 379] width 235 height 46
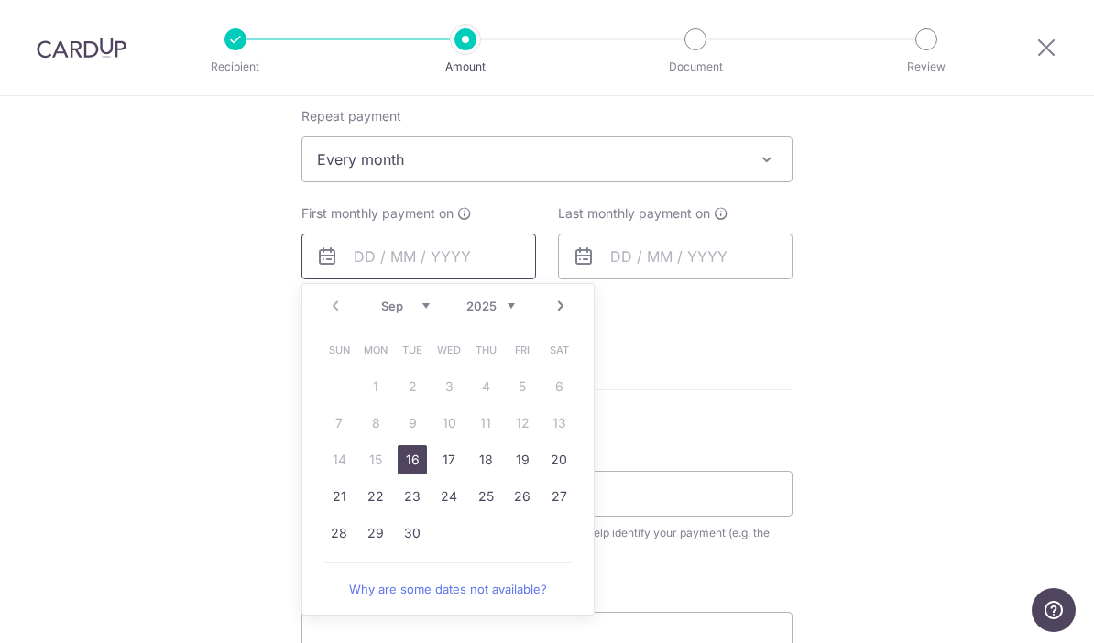
scroll to position [835, 0]
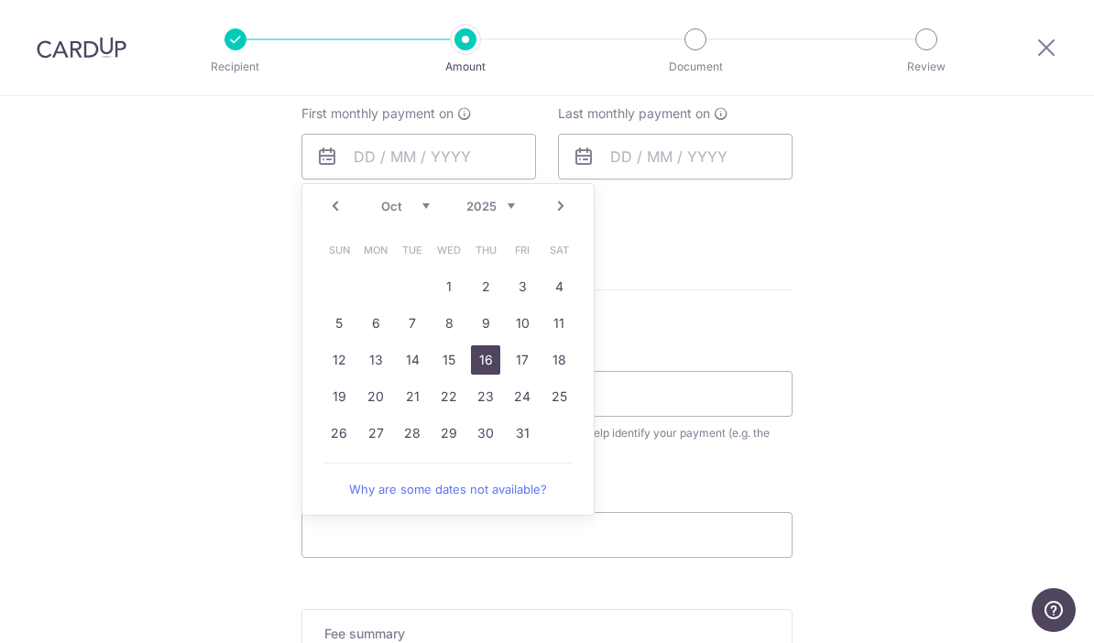
click at [481, 374] on link "16" at bounding box center [485, 359] width 29 height 29
type input "[DATE]"
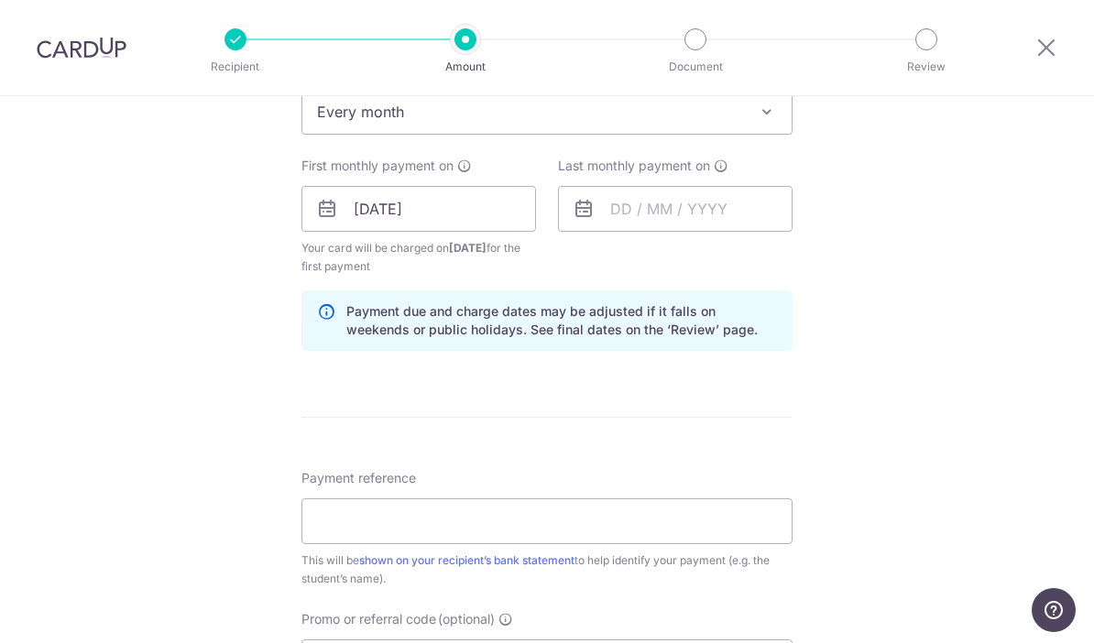
scroll to position [767, 0]
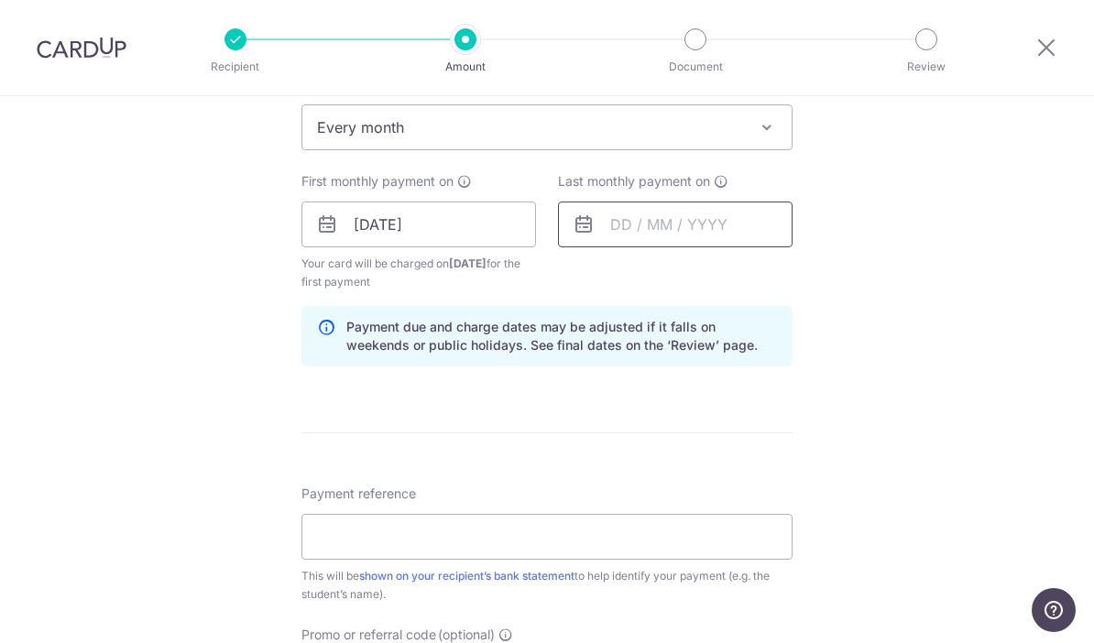
click at [623, 226] on input "text" at bounding box center [675, 225] width 235 height 46
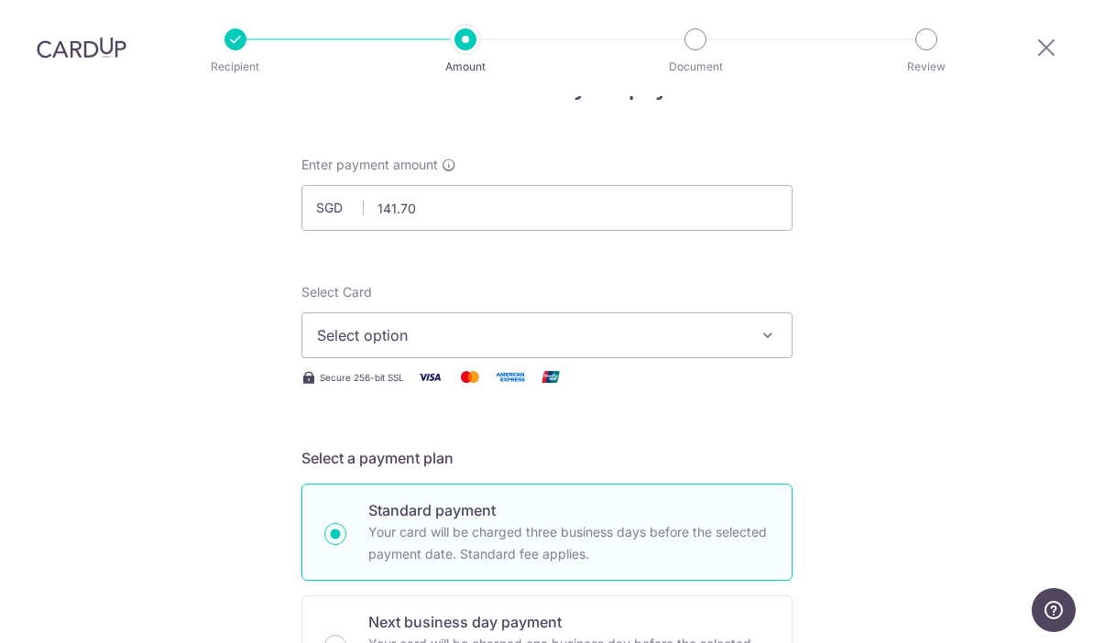
scroll to position [86, 0]
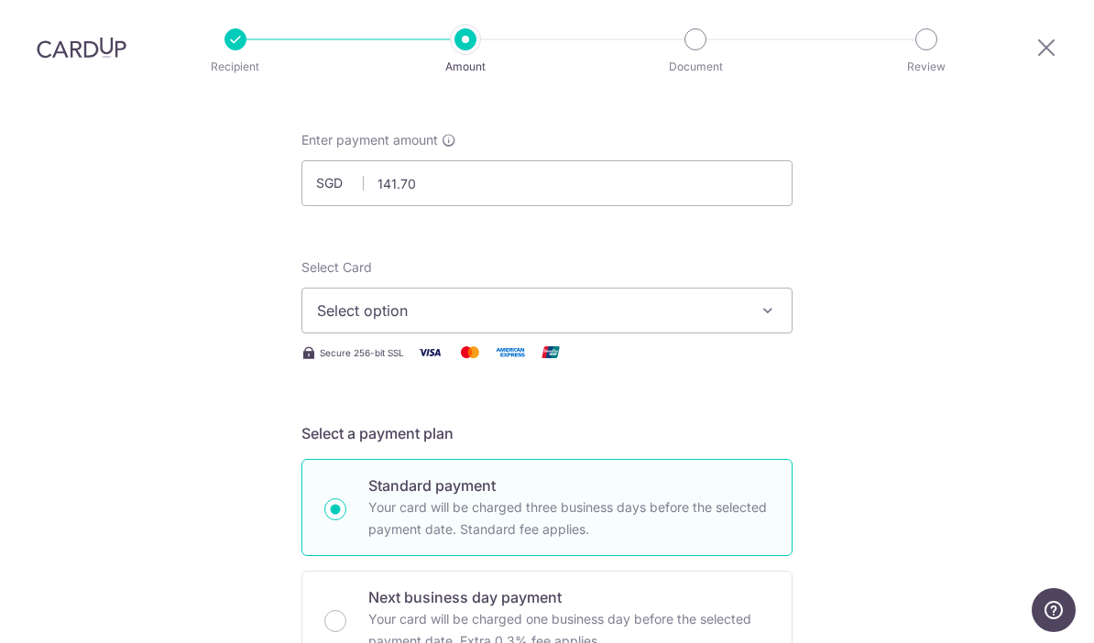
click at [552, 290] on div "Select Card Select option Add credit card Your Cards **** 5463 **** 9012 **** 8…" at bounding box center [546, 295] width 491 height 75
click at [493, 315] on span "Select option" at bounding box center [530, 311] width 427 height 22
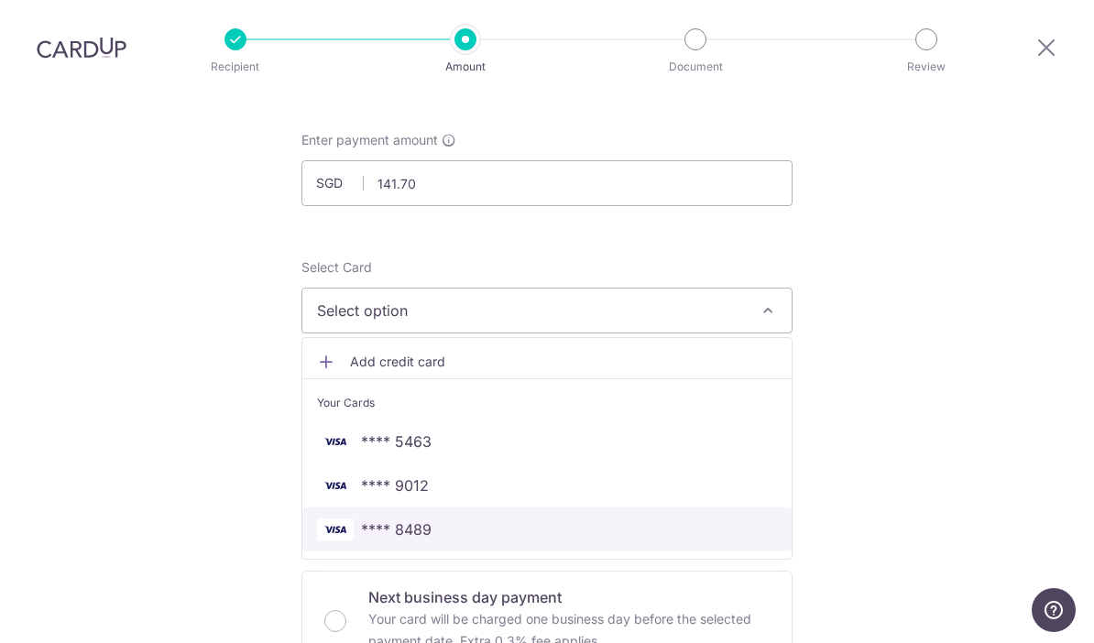
click at [426, 534] on span "**** 8489" at bounding box center [396, 530] width 71 height 22
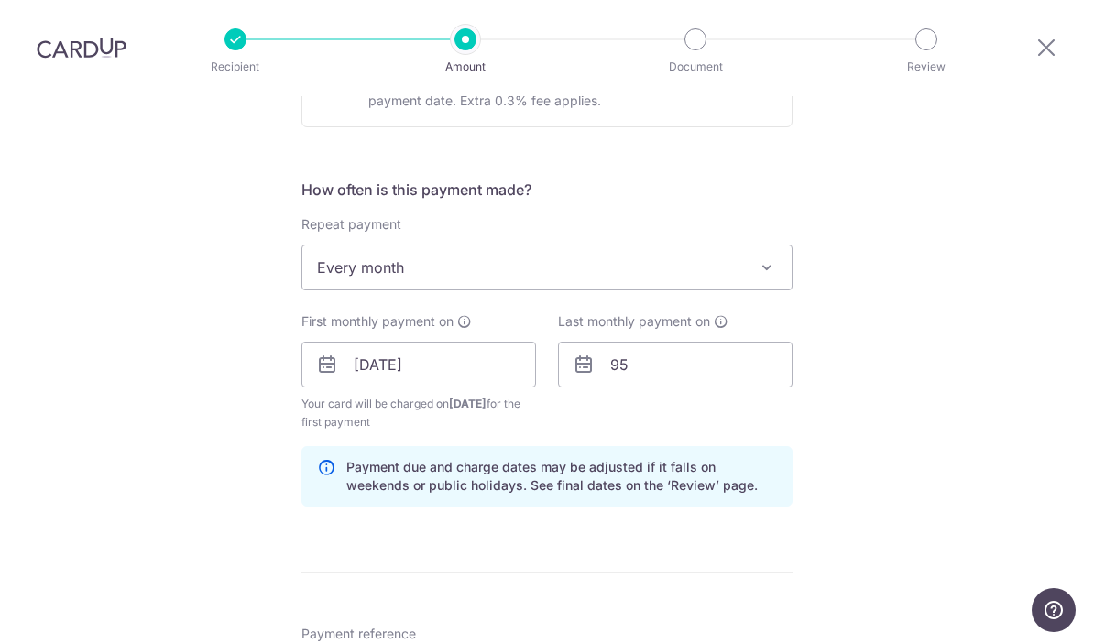
scroll to position [627, 0]
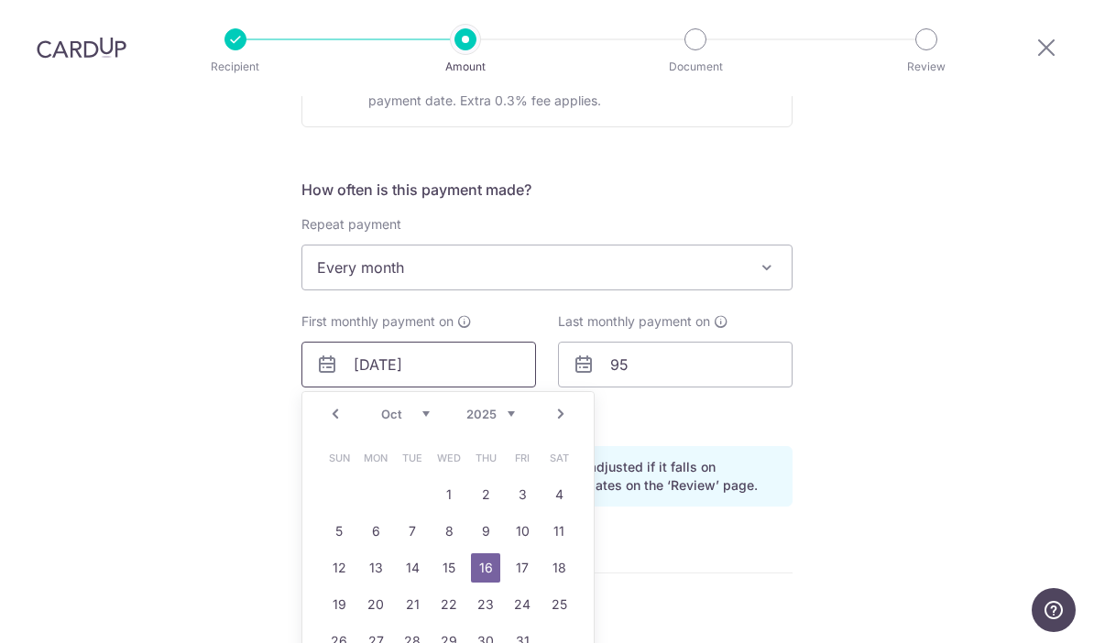
click at [468, 366] on input "16/10/2025" at bounding box center [418, 365] width 235 height 46
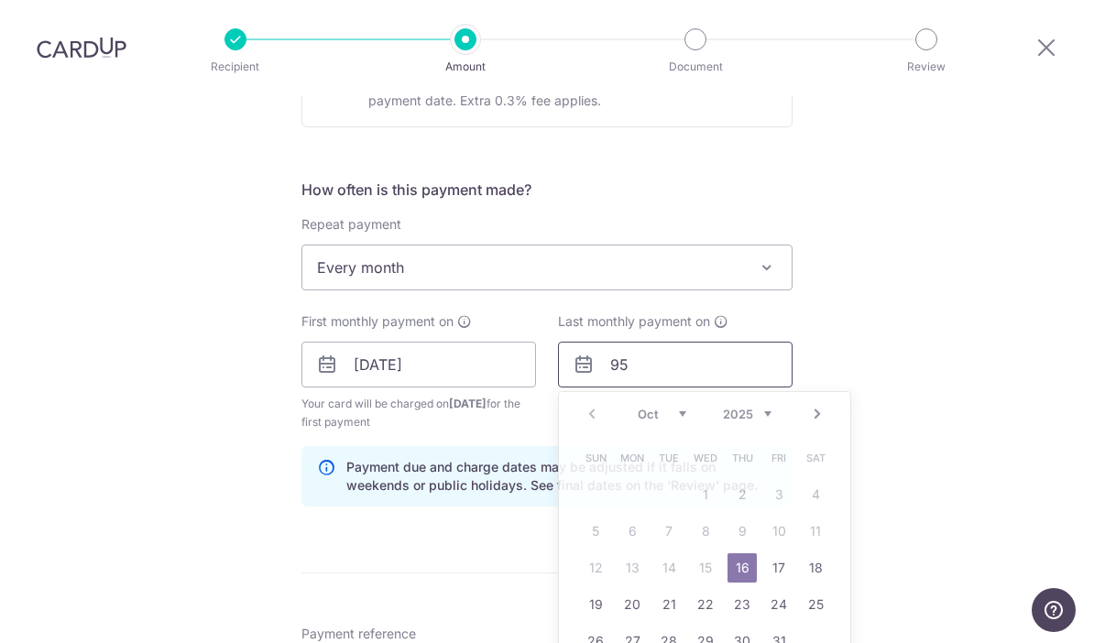
click at [681, 364] on input "95" at bounding box center [675, 365] width 235 height 46
type input "9"
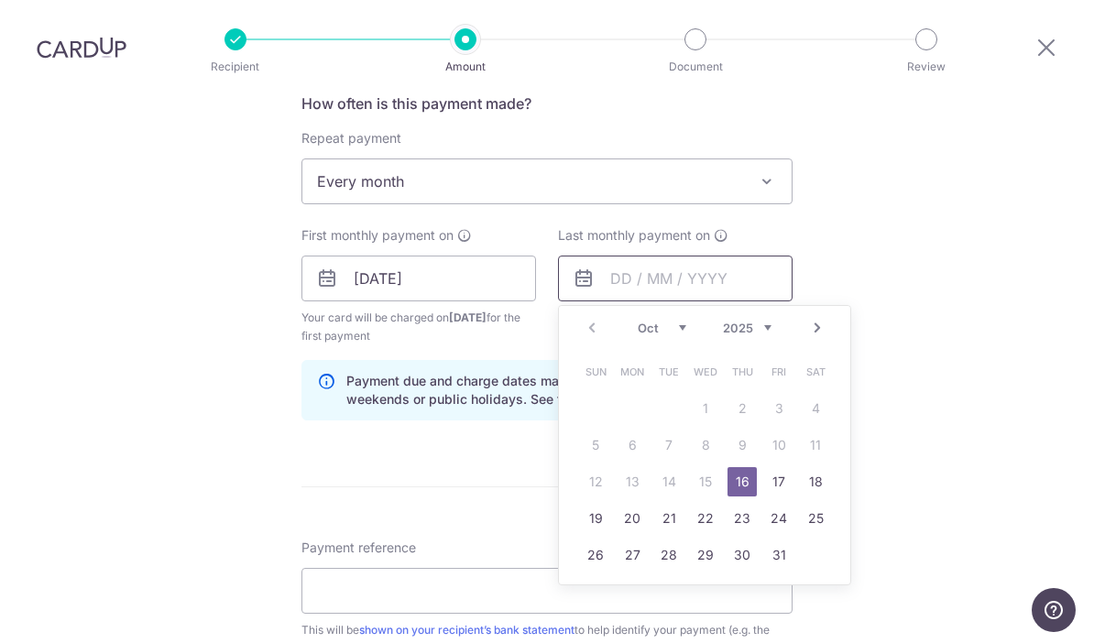
scroll to position [713, 0]
click at [663, 489] on link "16" at bounding box center [668, 481] width 29 height 29
type input "16/12/2025"
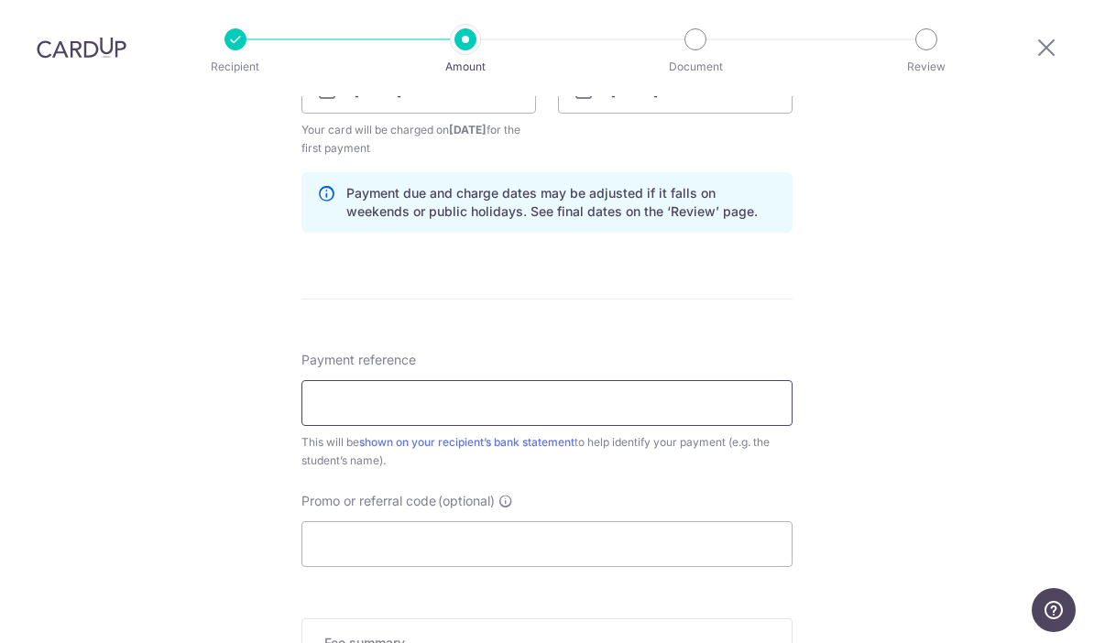
scroll to position [915, 0]
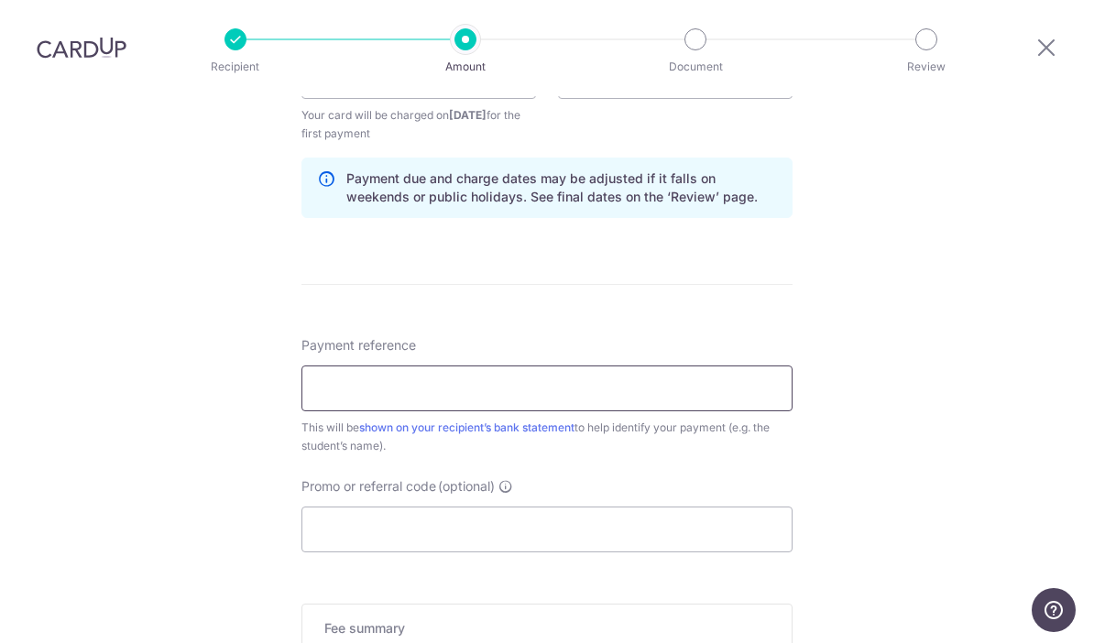
click at [531, 398] on input "Payment reference" at bounding box center [546, 389] width 491 height 46
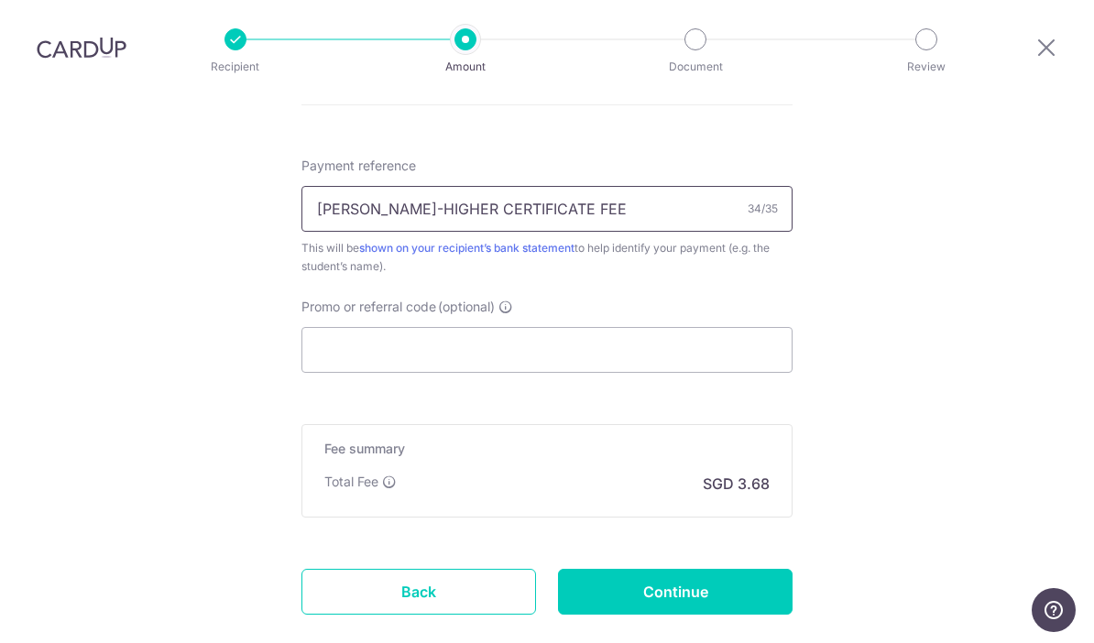
scroll to position [1100, 0]
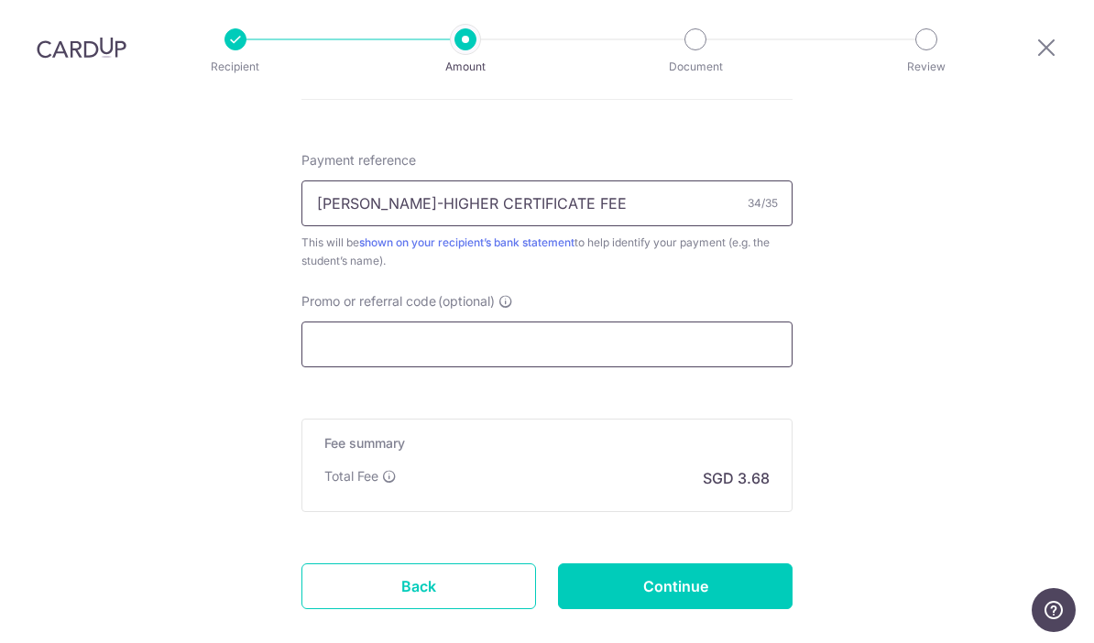
type input "NURIN AKMAL-HIGHER CERTIFICATE FEE"
click at [599, 359] on input "Promo or referral code (optional)" at bounding box center [546, 345] width 491 height 46
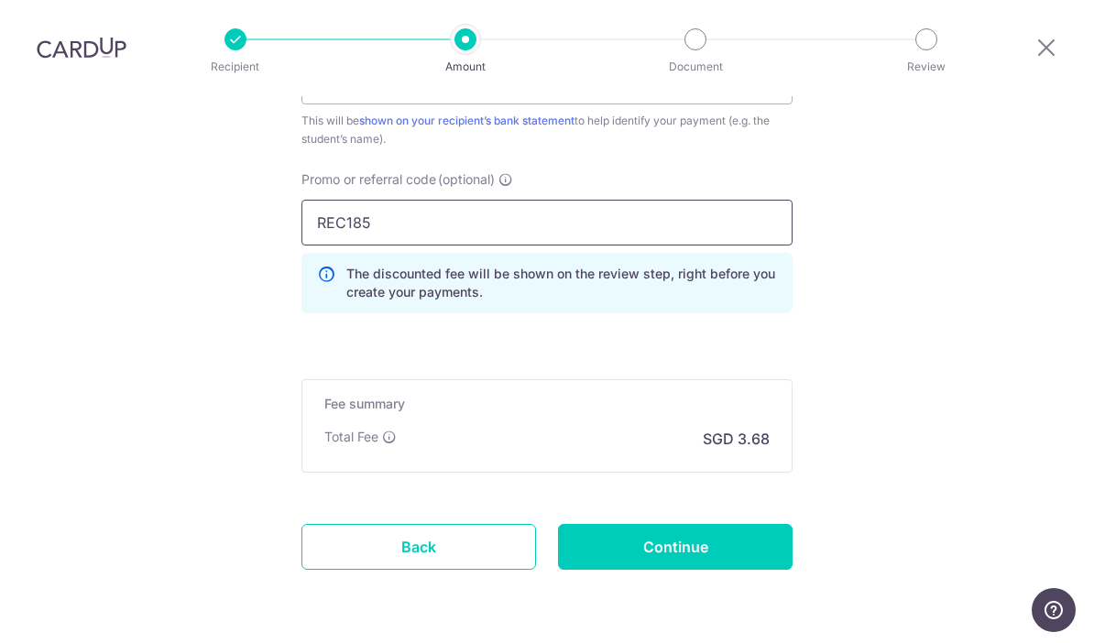
scroll to position [1220, 0]
type input "REC185"
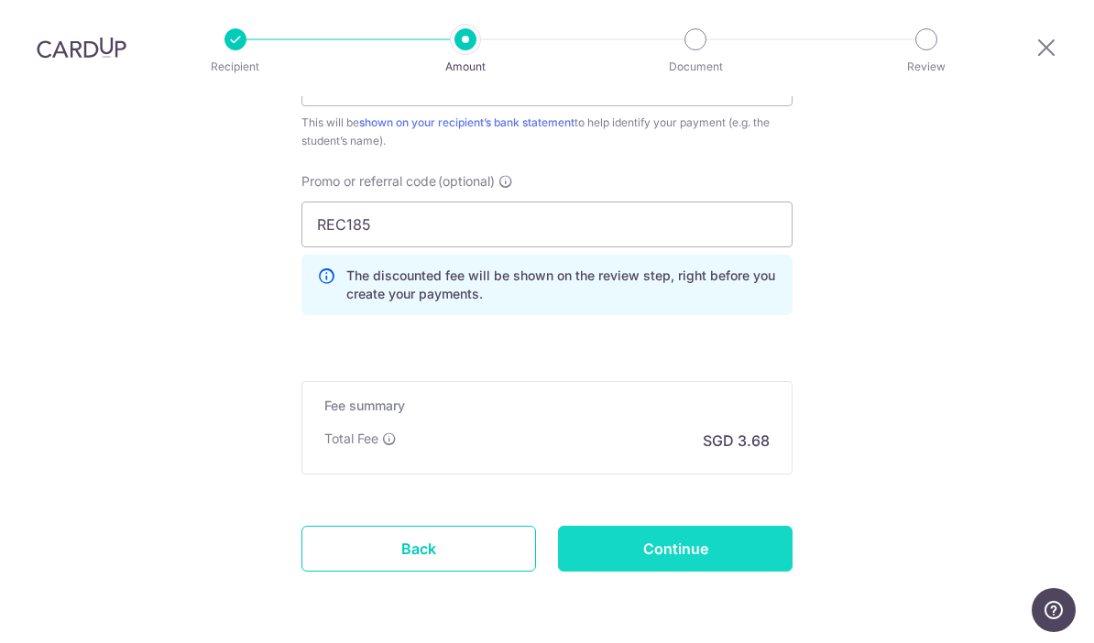
click at [644, 557] on input "Continue" at bounding box center [675, 549] width 235 height 46
type input "Create Schedule"
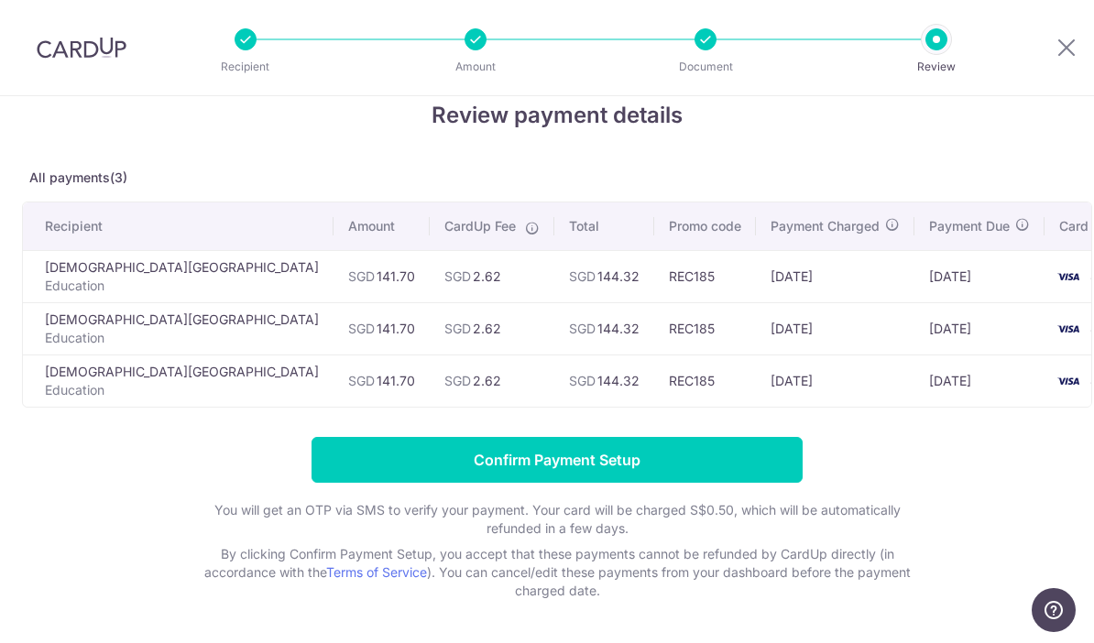
scroll to position [33, 0]
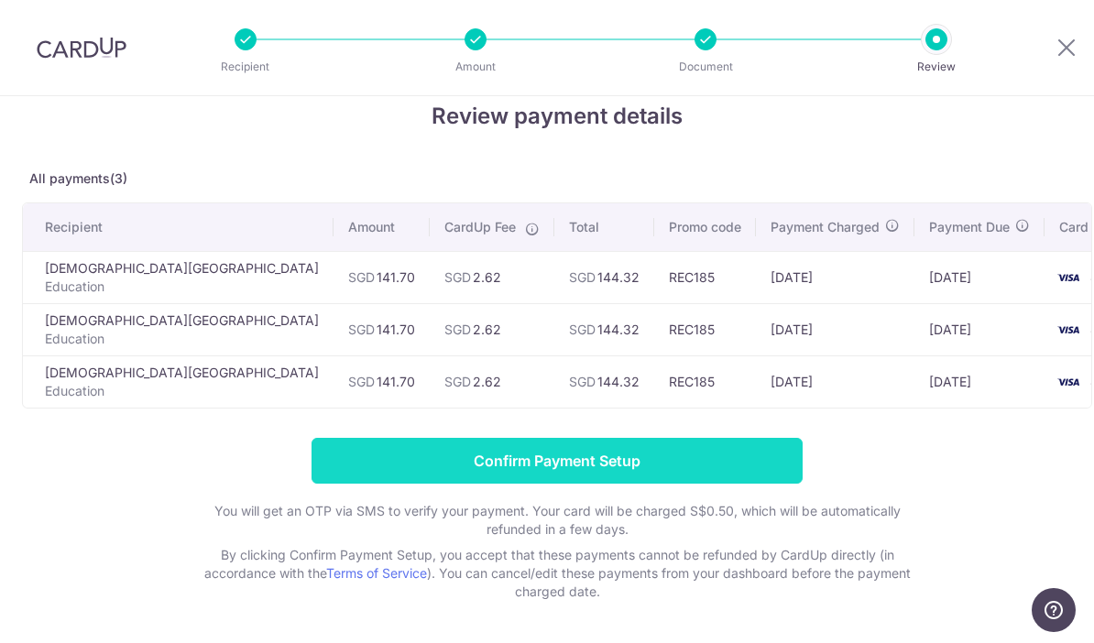
click at [327, 476] on input "Confirm Payment Setup" at bounding box center [557, 461] width 491 height 46
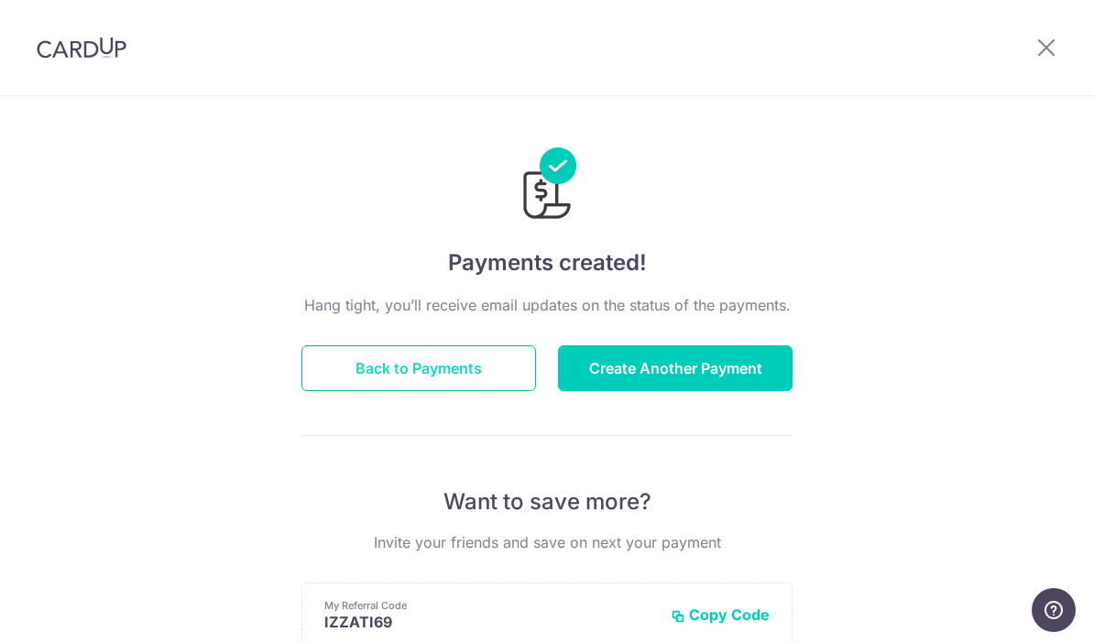
click at [436, 379] on button "Back to Payments" at bounding box center [418, 368] width 235 height 46
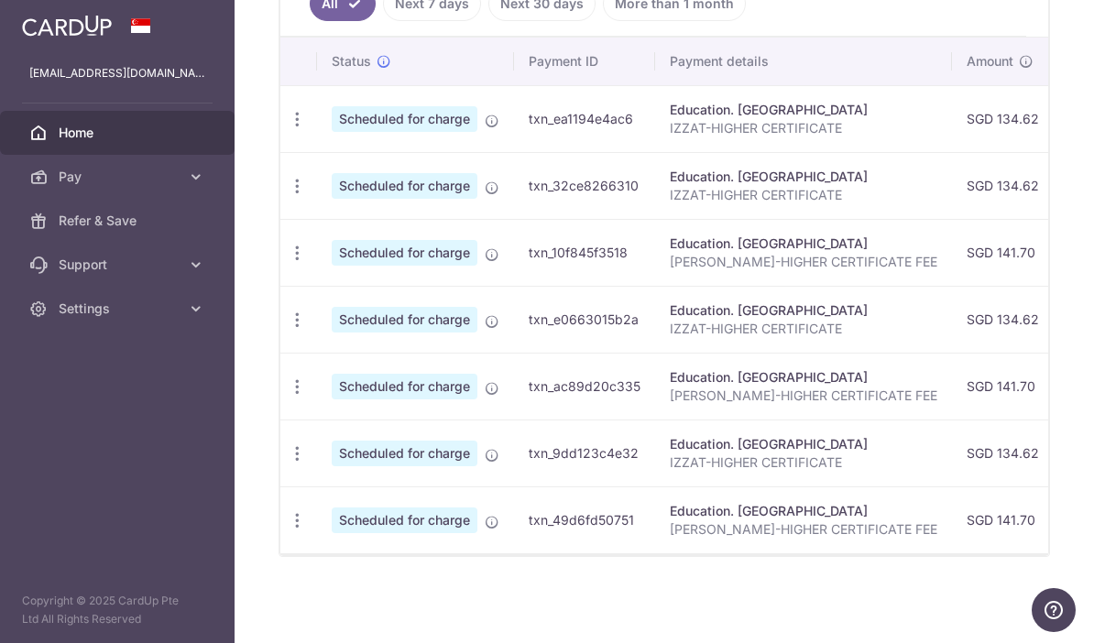
scroll to position [530, 0]
